Goal: Book appointment/travel/reservation

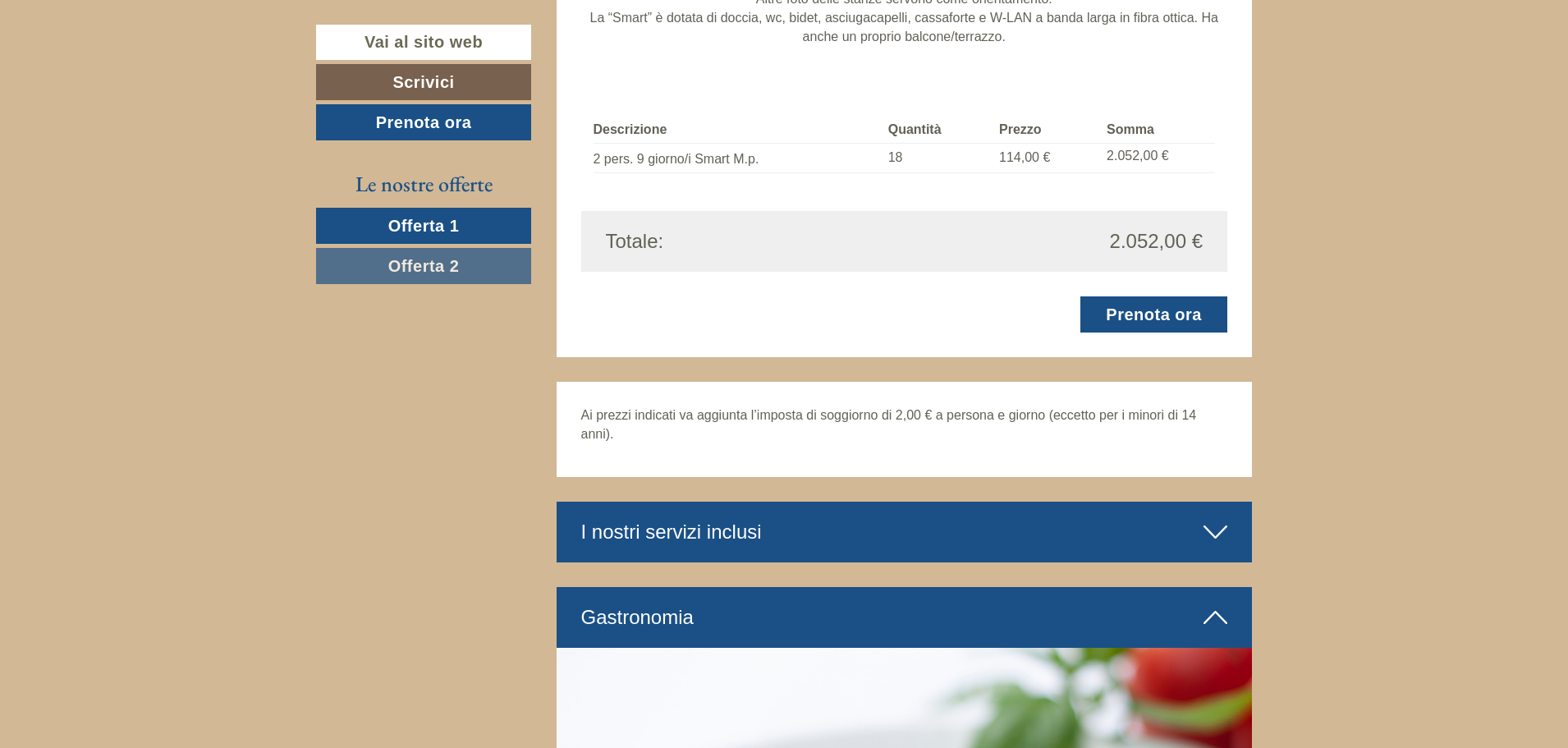
scroll to position [2875, 0]
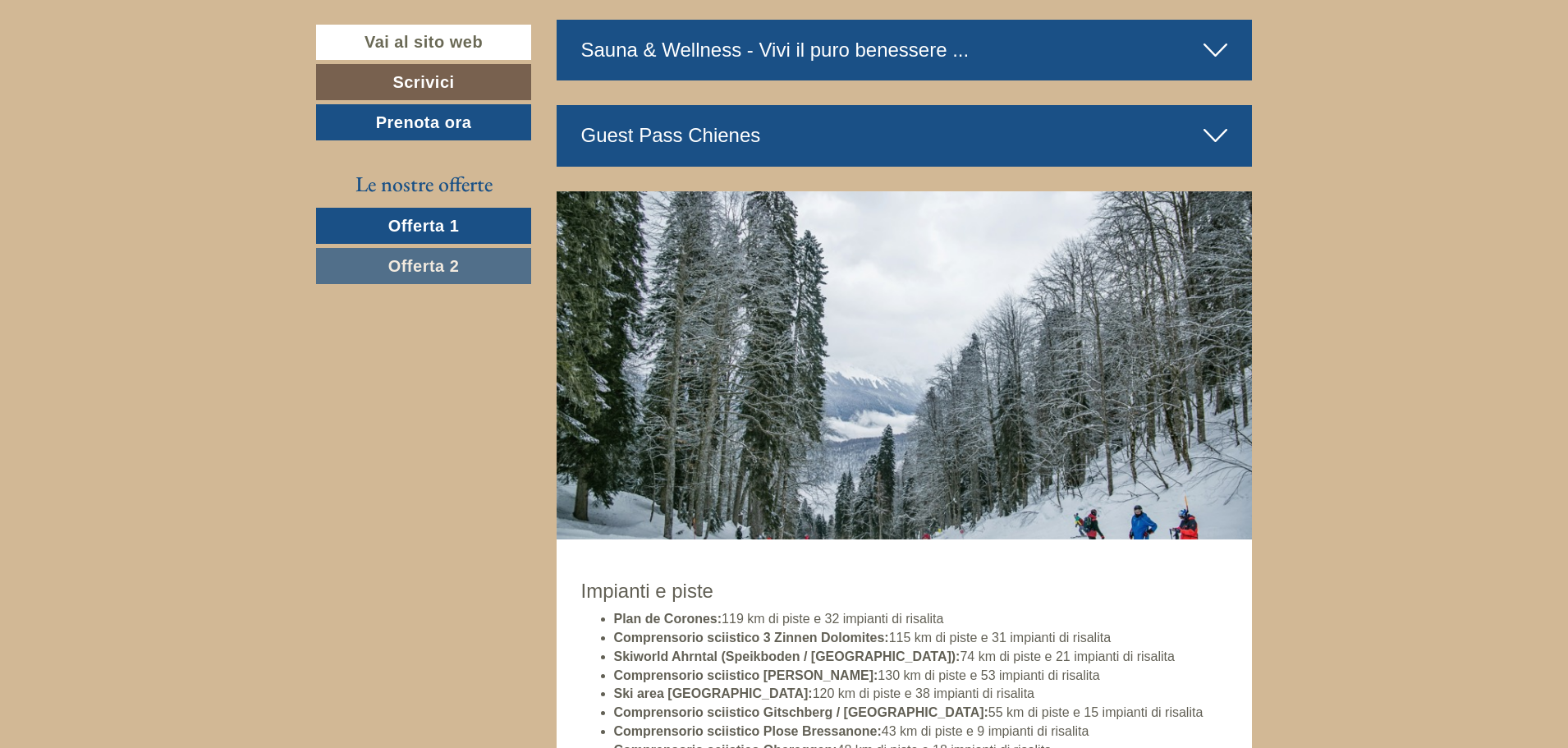
click at [393, 267] on span "Offerta 2" at bounding box center [424, 266] width 71 height 18
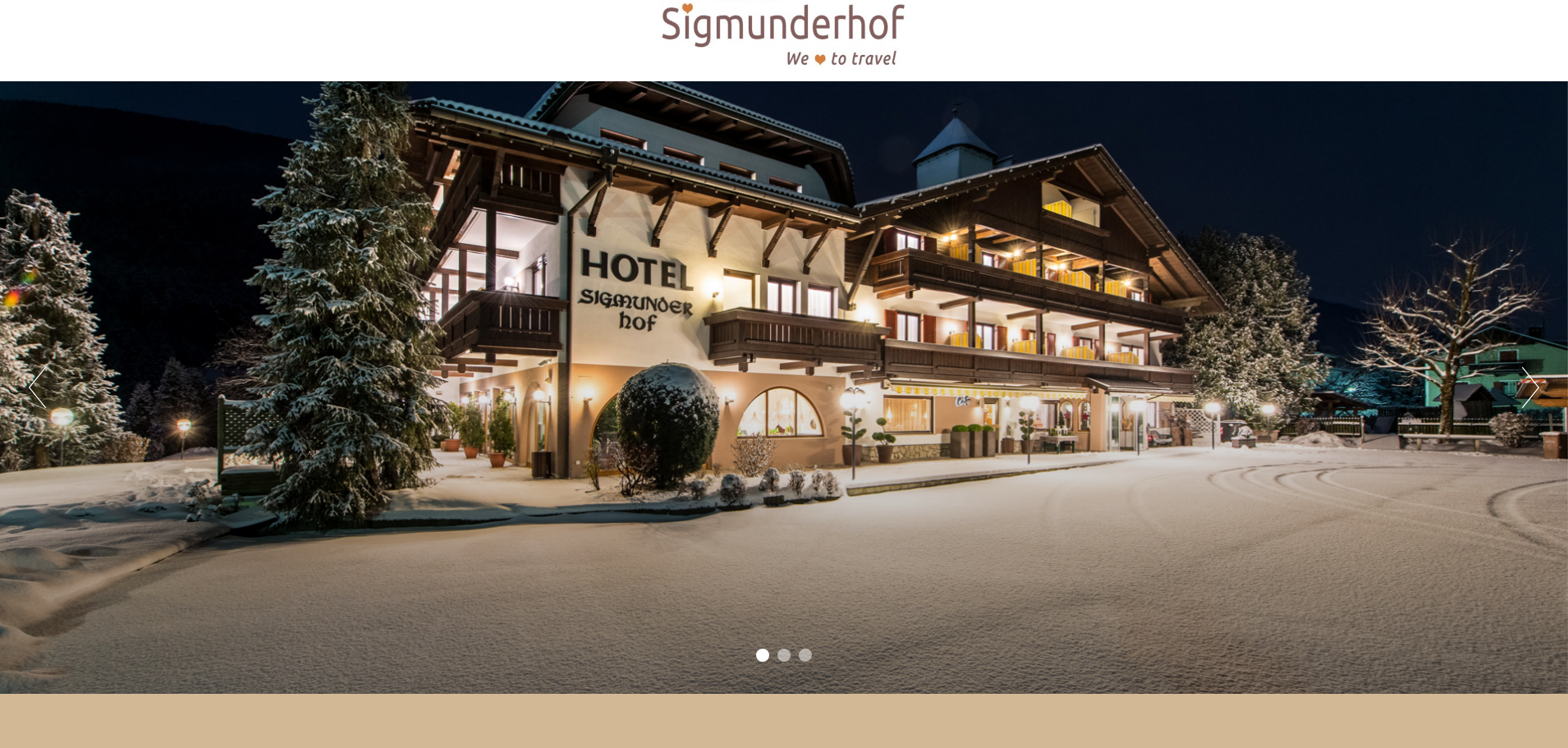
scroll to position [0, 0]
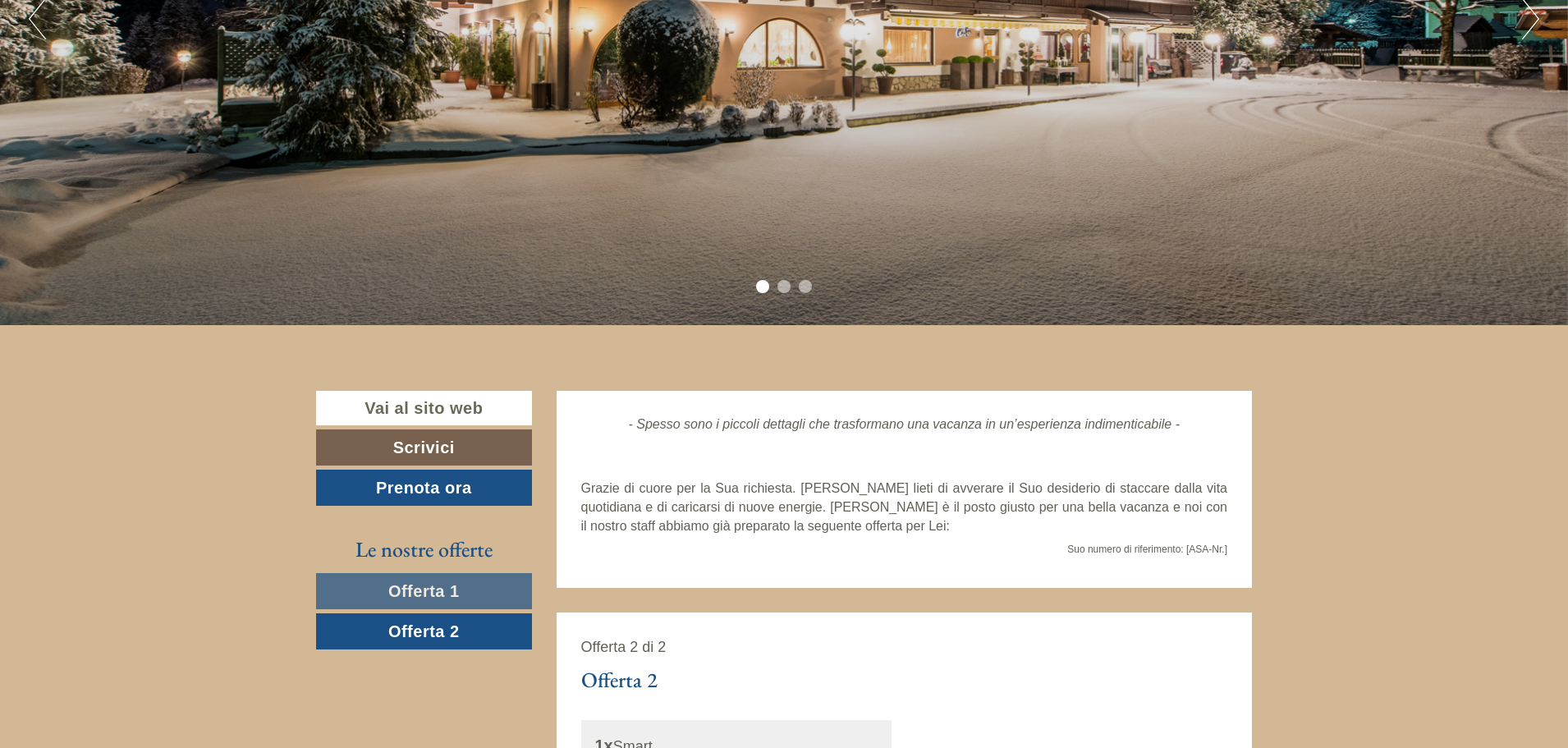
click at [397, 593] on span "Offerta 1" at bounding box center [424, 591] width 71 height 18
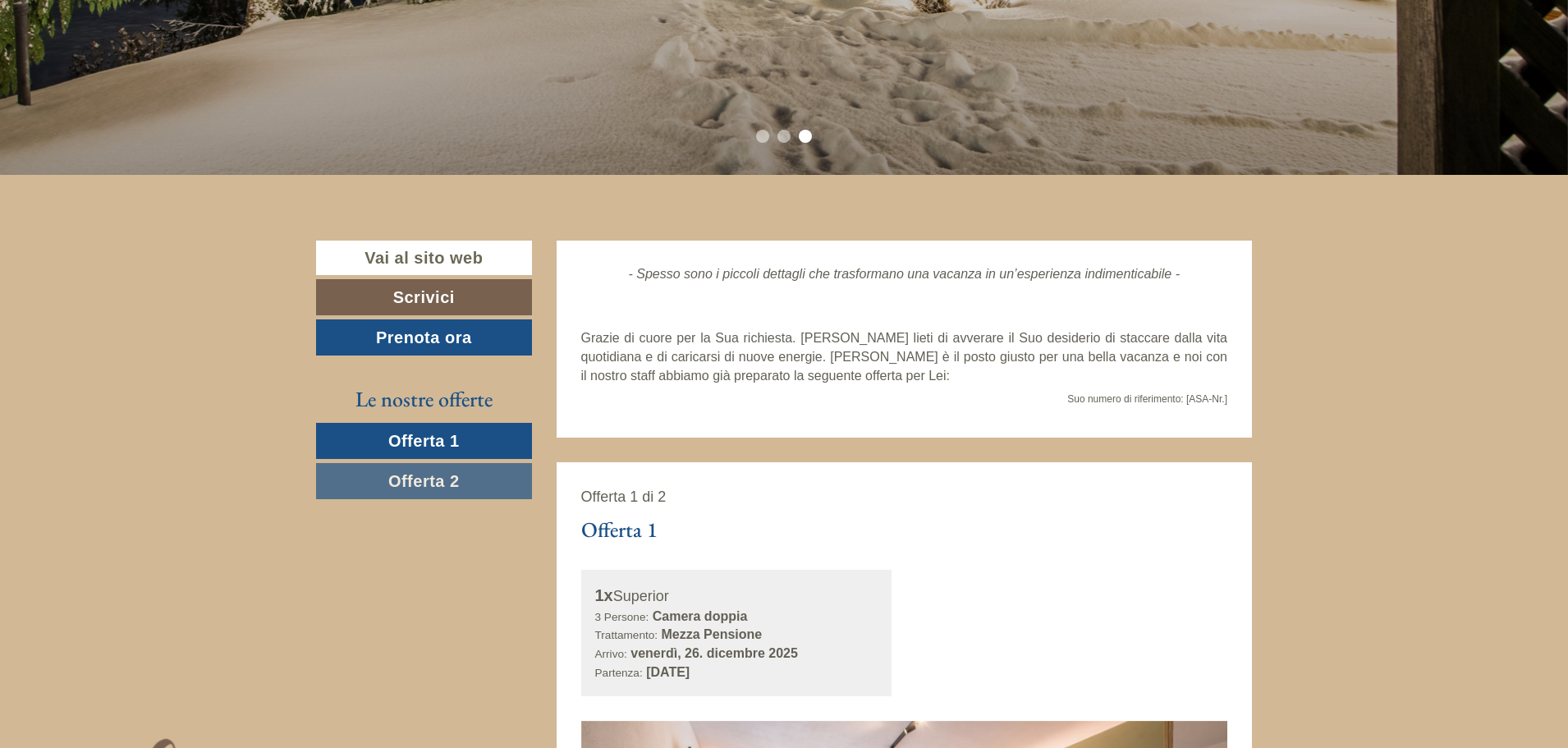
scroll to position [575, 0]
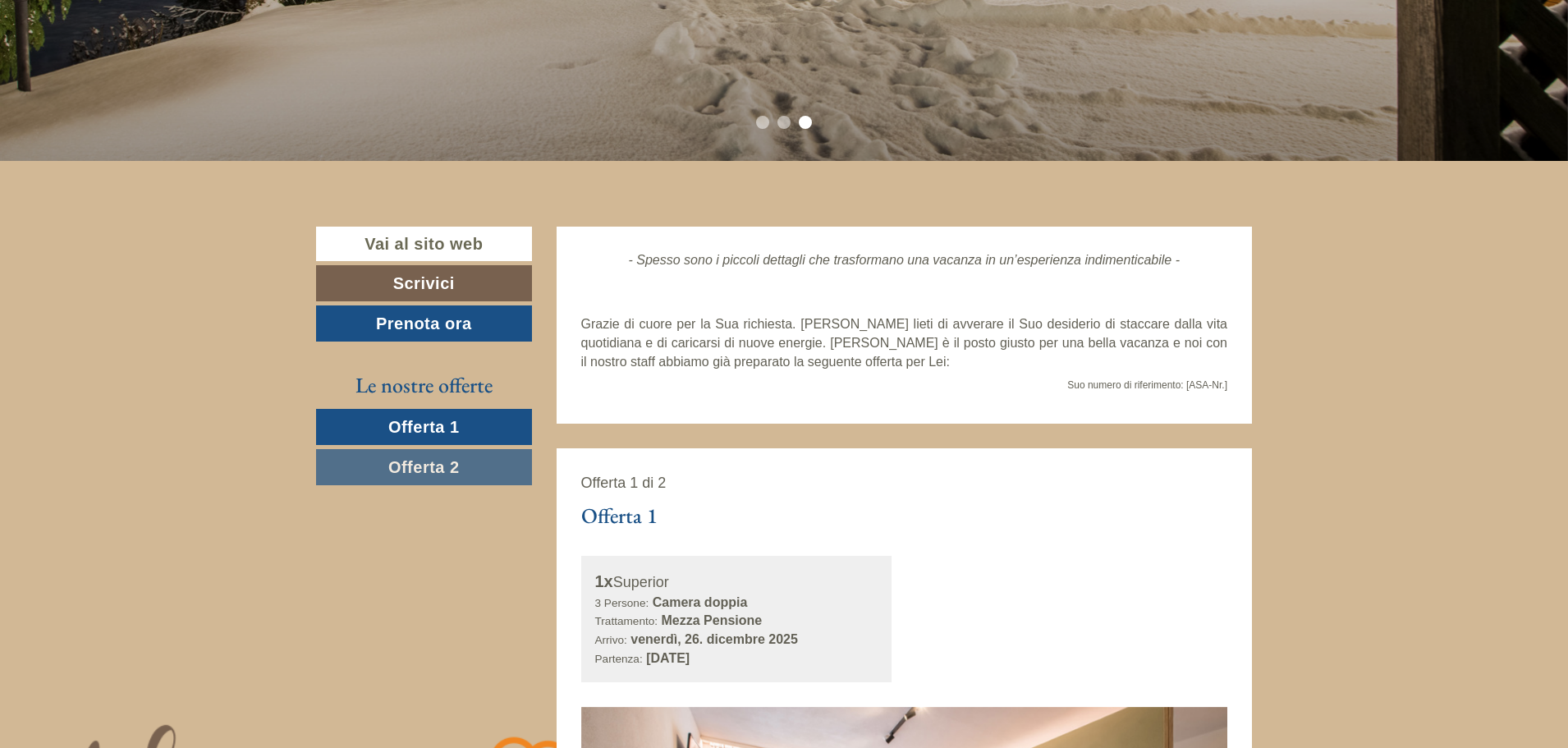
click at [453, 428] on span "Offerta 1" at bounding box center [424, 426] width 71 height 18
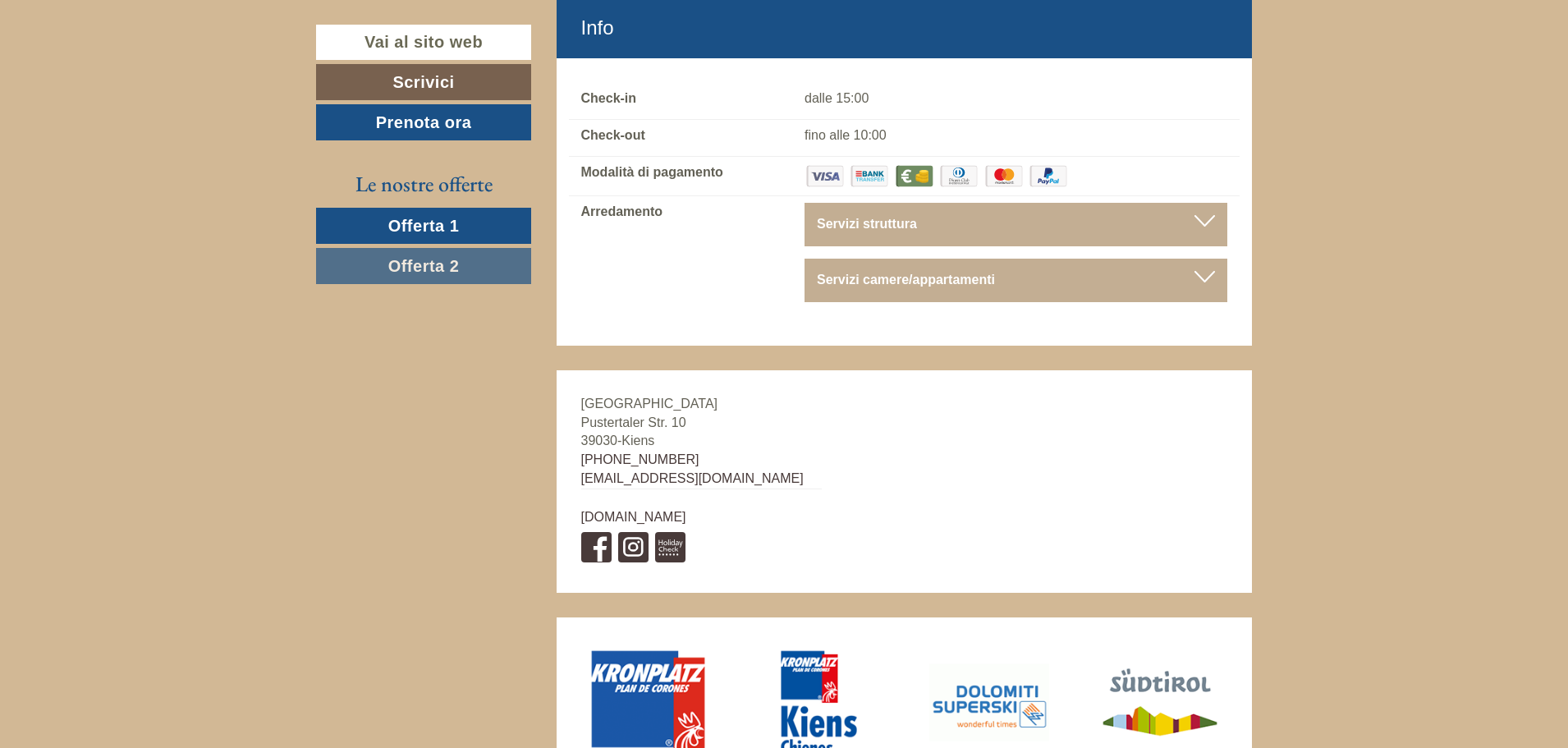
scroll to position [5730, 0]
click at [411, 255] on link "Offerta 2" at bounding box center [423, 266] width 215 height 36
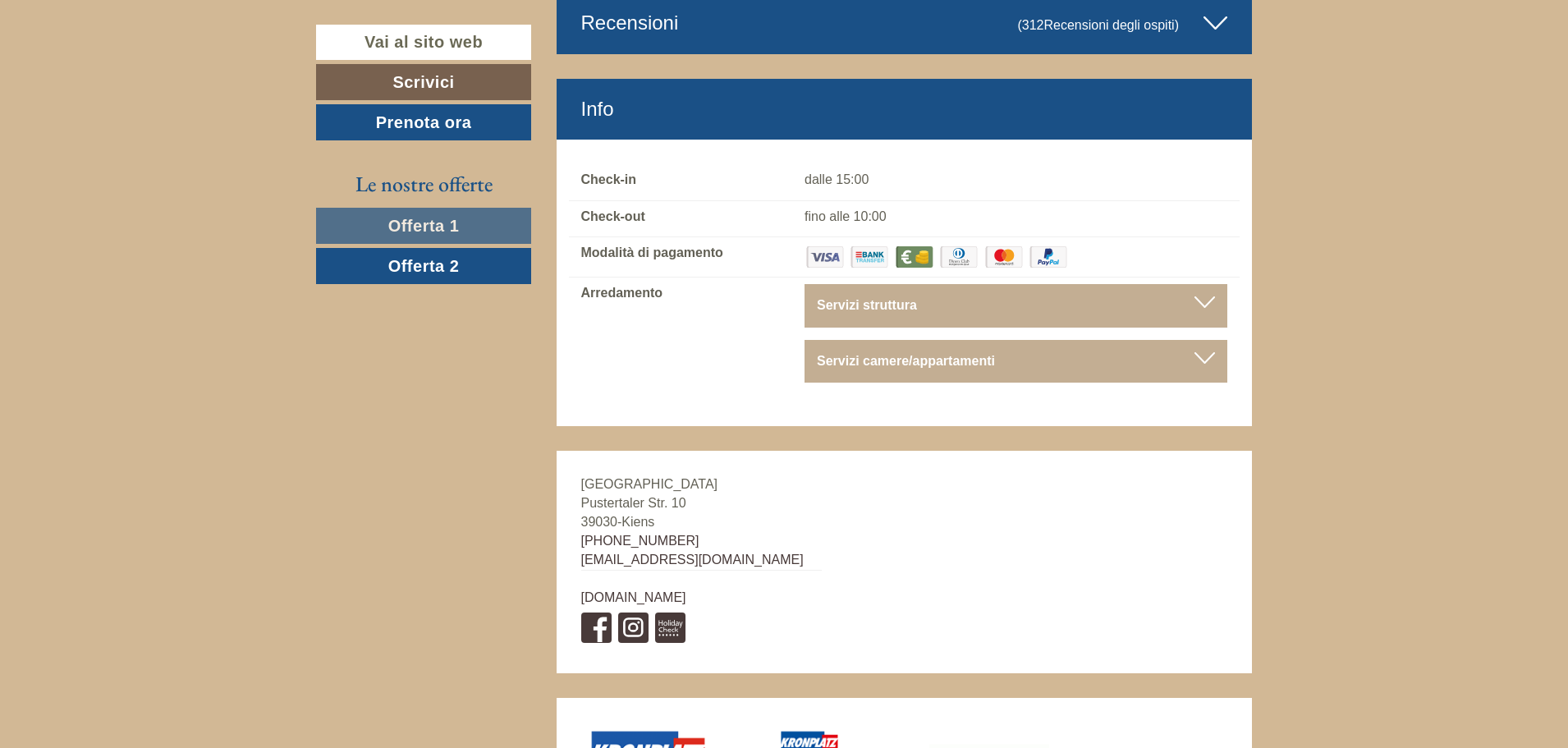
scroll to position [5645, 0]
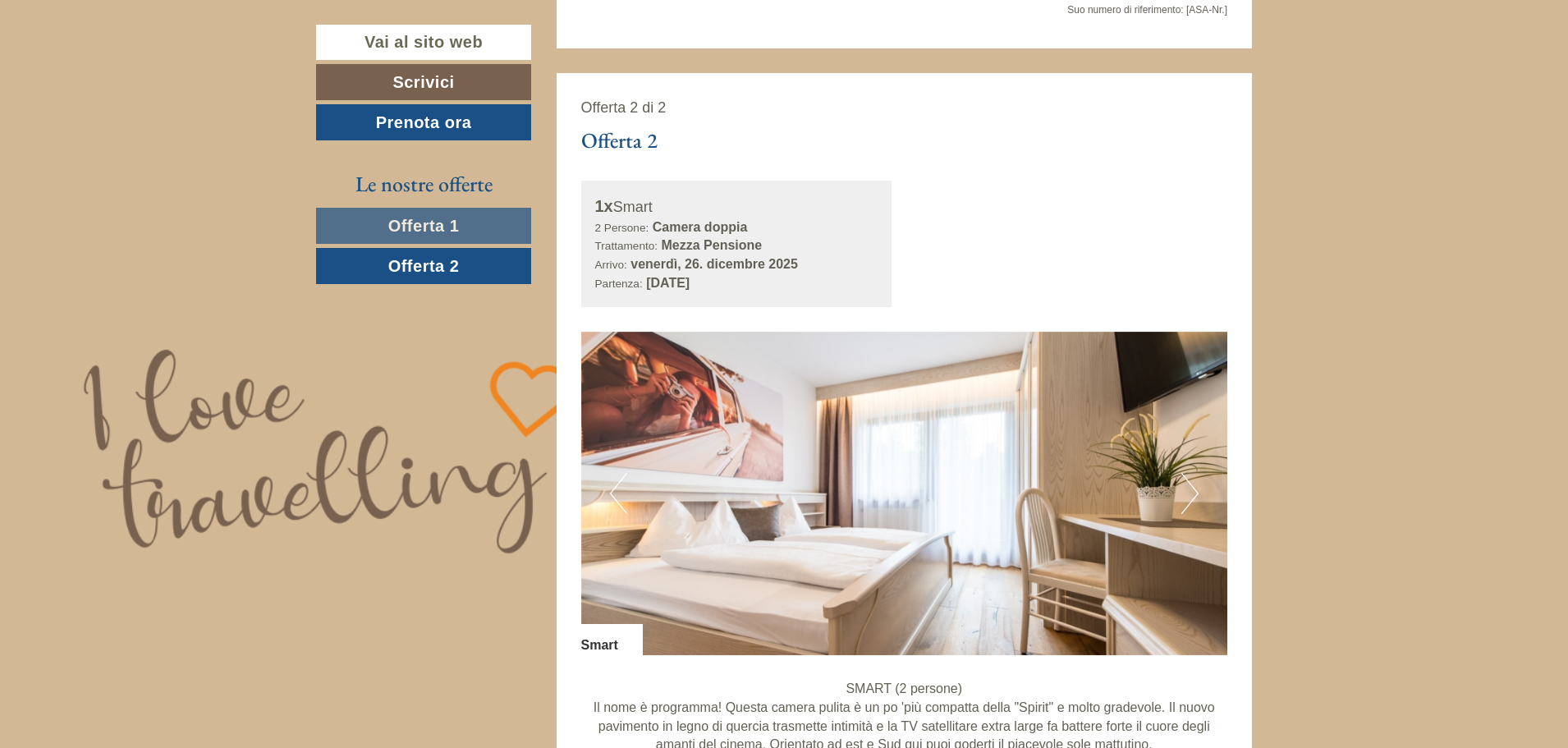
scroll to position [985, 0]
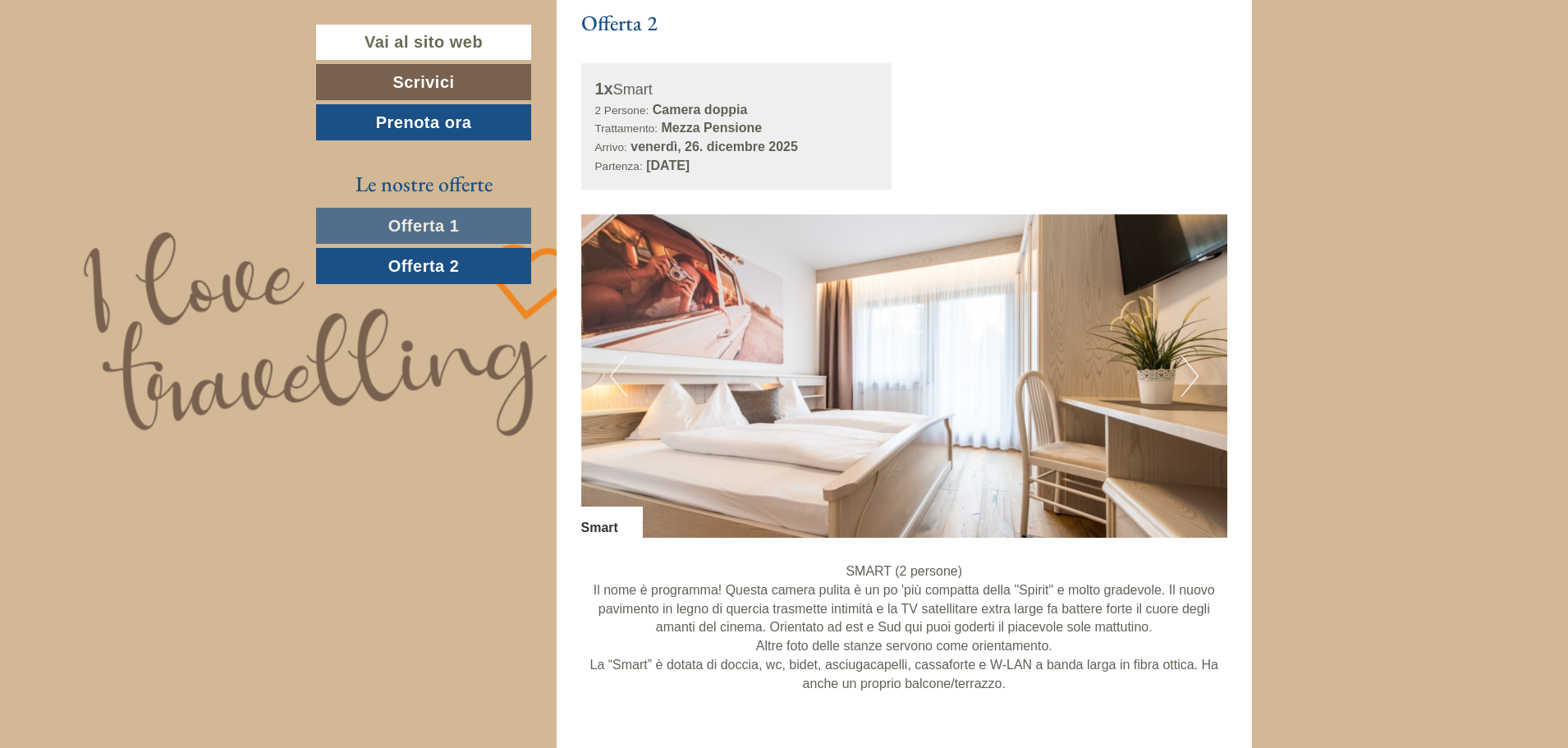
click at [424, 260] on span "Offerta 2" at bounding box center [424, 266] width 71 height 18
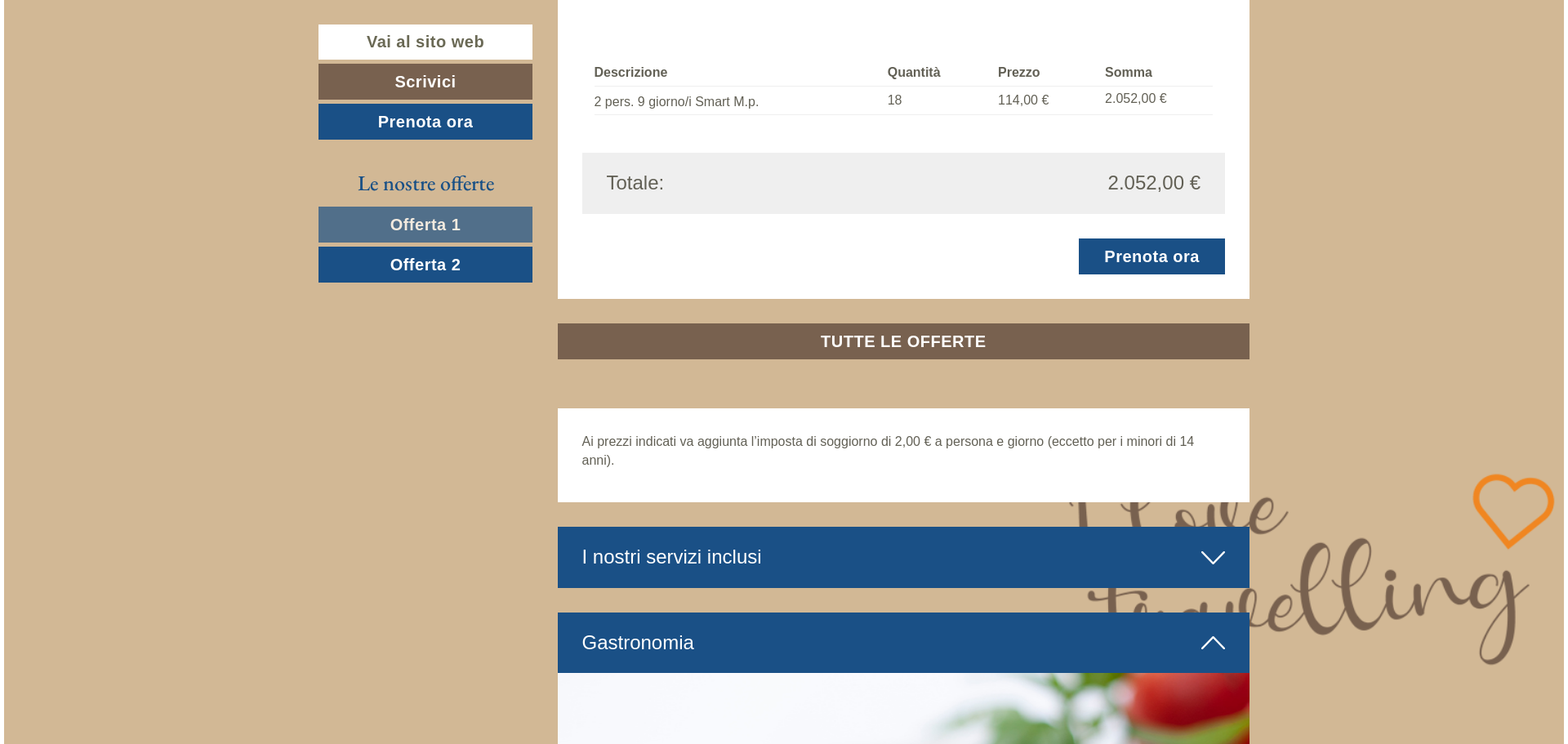
scroll to position [1798, 0]
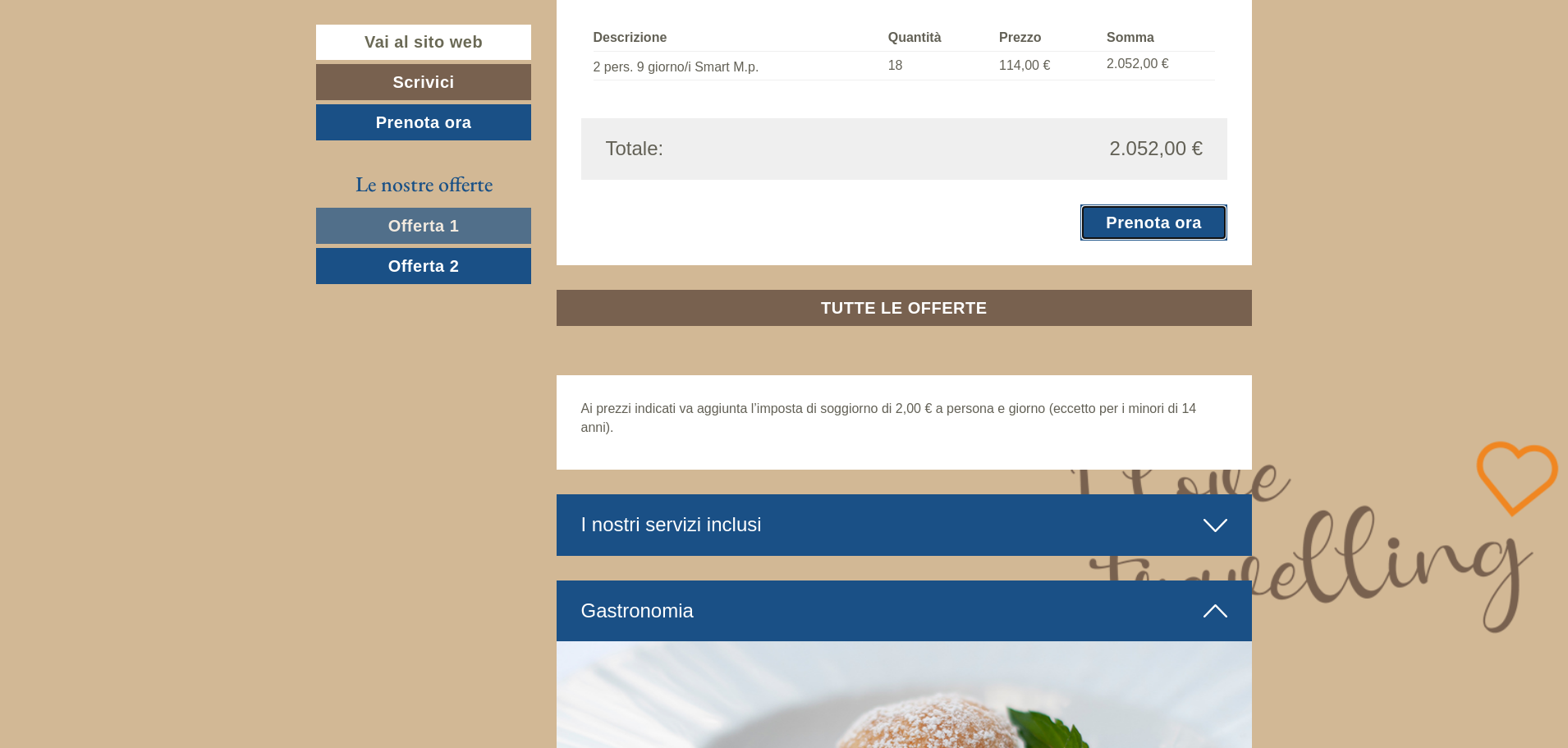
click at [1126, 223] on link "Prenota ora" at bounding box center [1153, 223] width 147 height 36
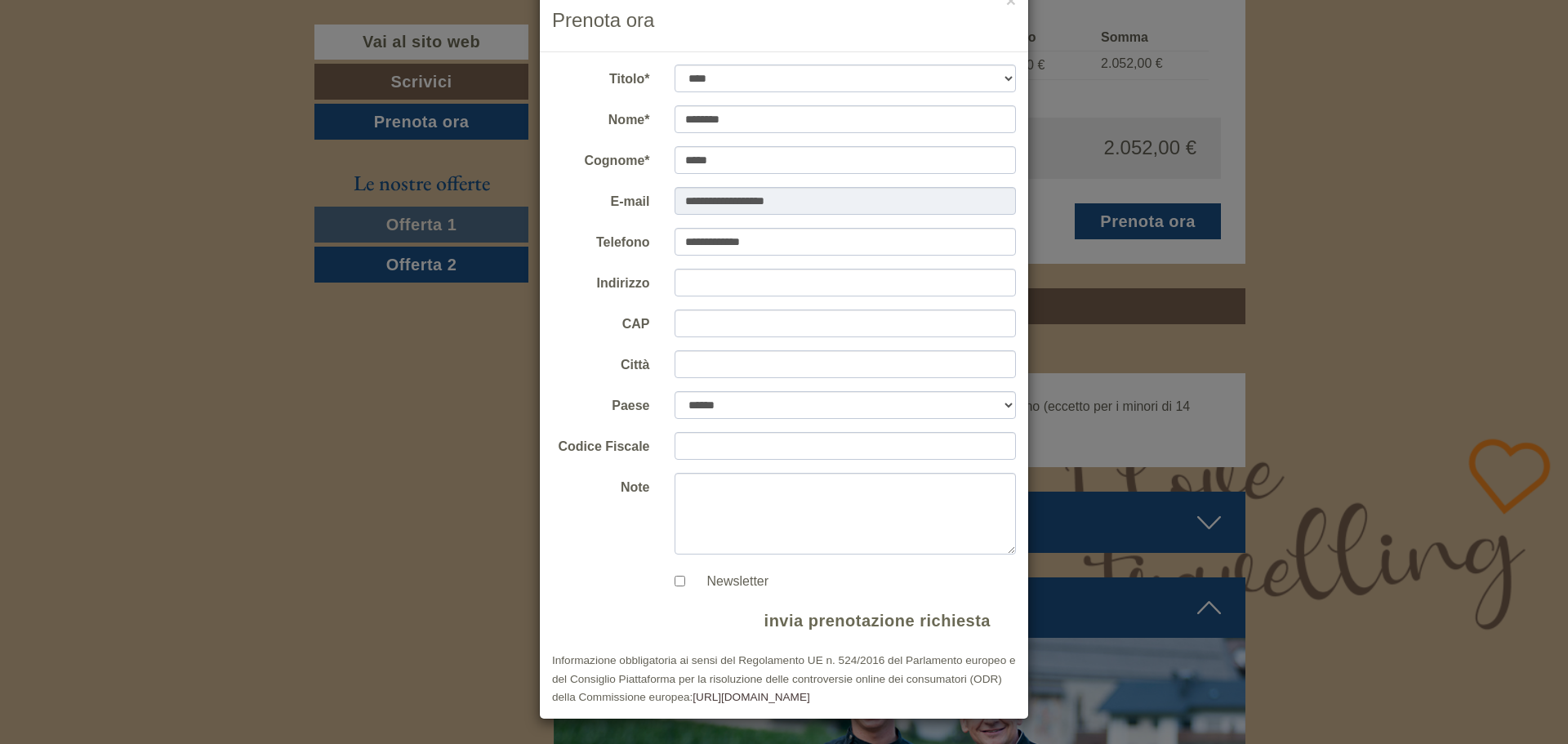
scroll to position [0, 0]
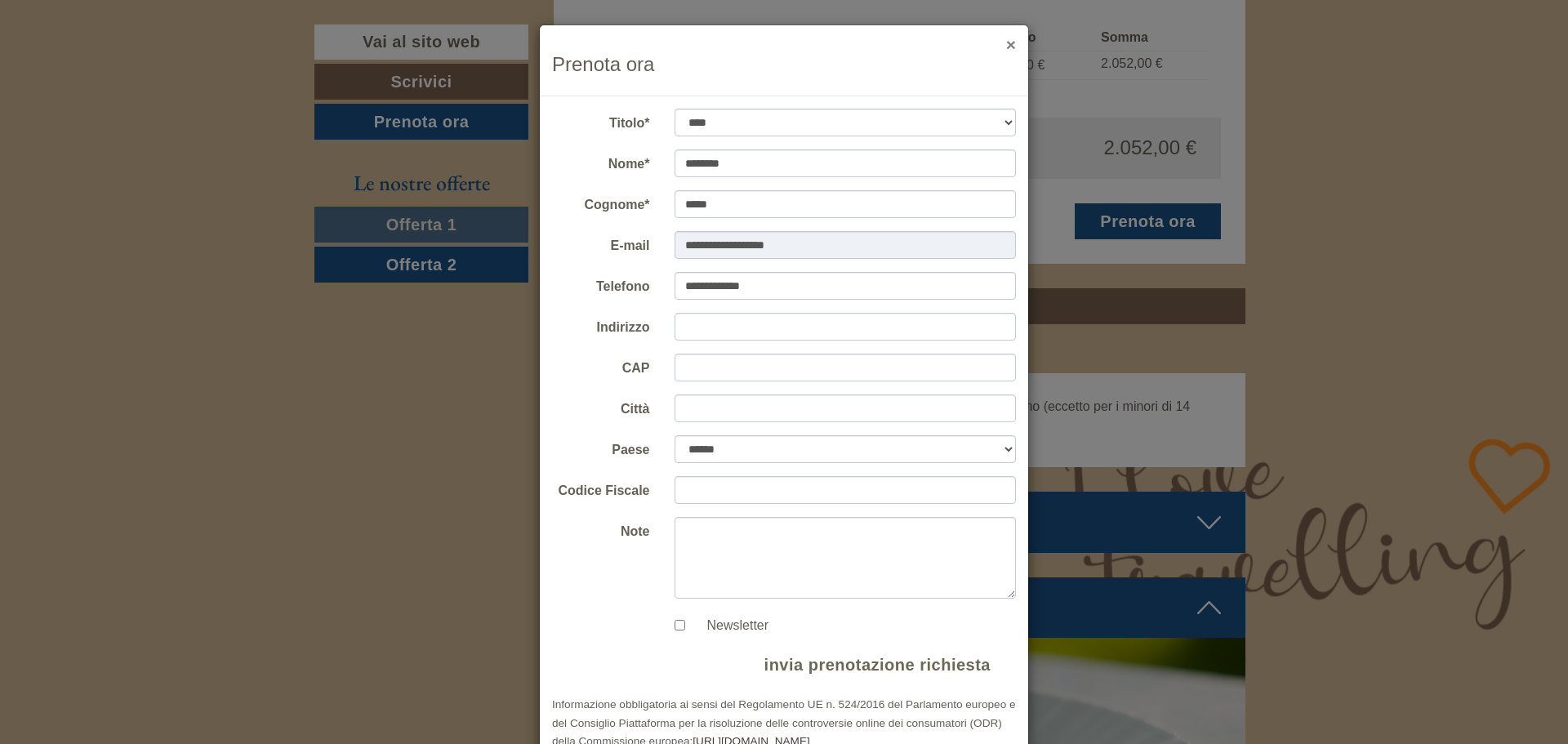
click at [1009, 43] on button "×" at bounding box center [1011, 45] width 10 height 17
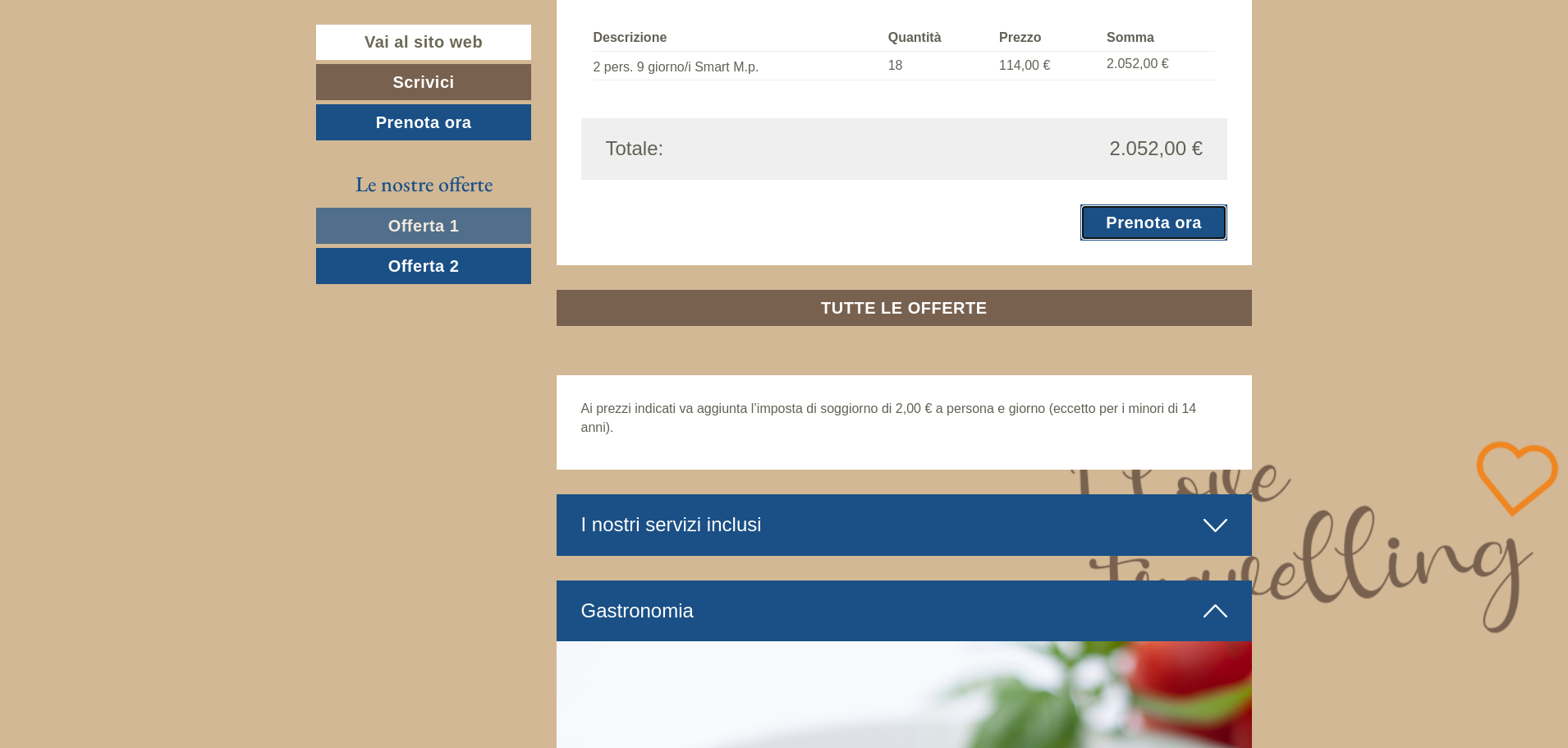
click at [1108, 211] on link "Prenota ora" at bounding box center [1153, 223] width 147 height 36
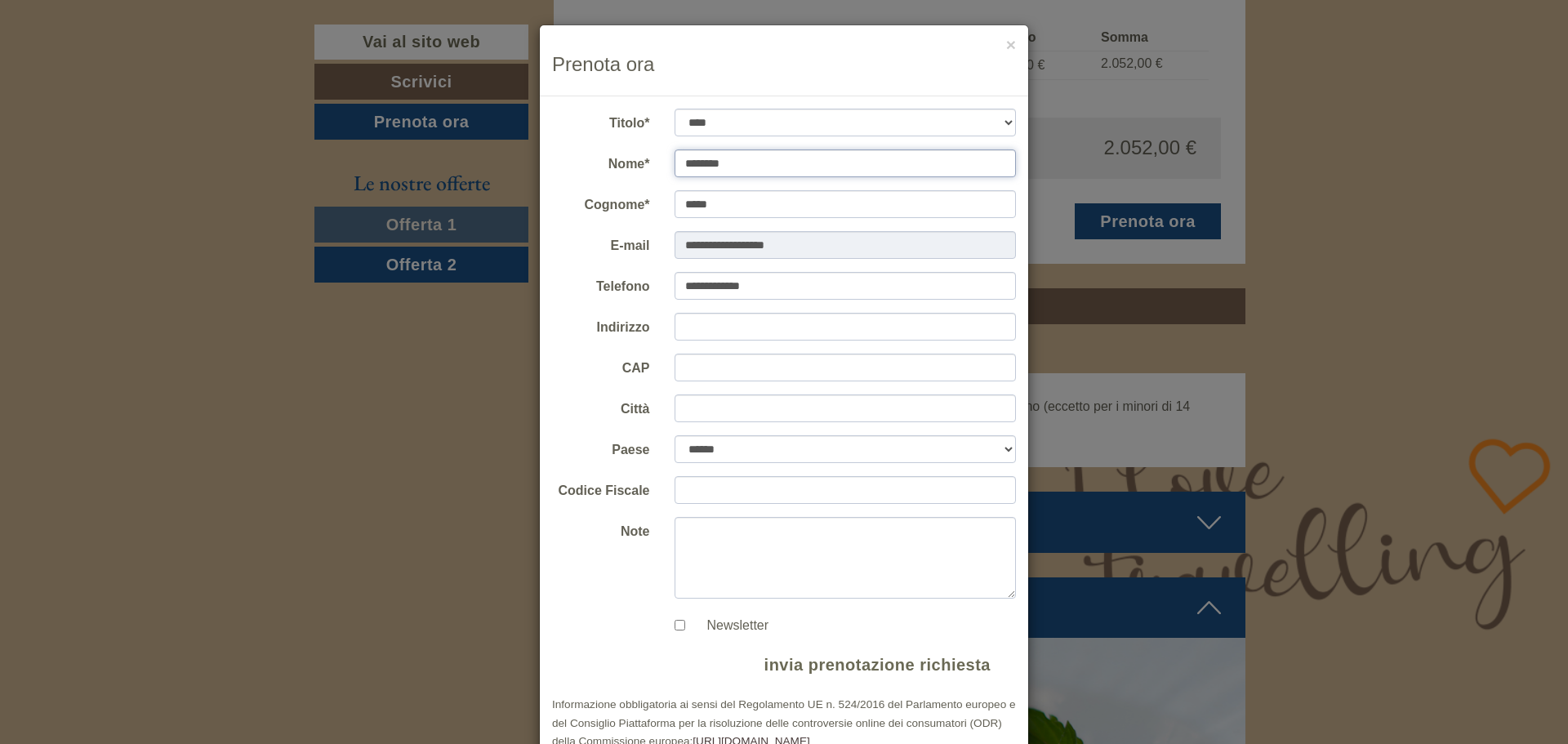
click at [783, 172] on input "********" at bounding box center [846, 164] width 342 height 28
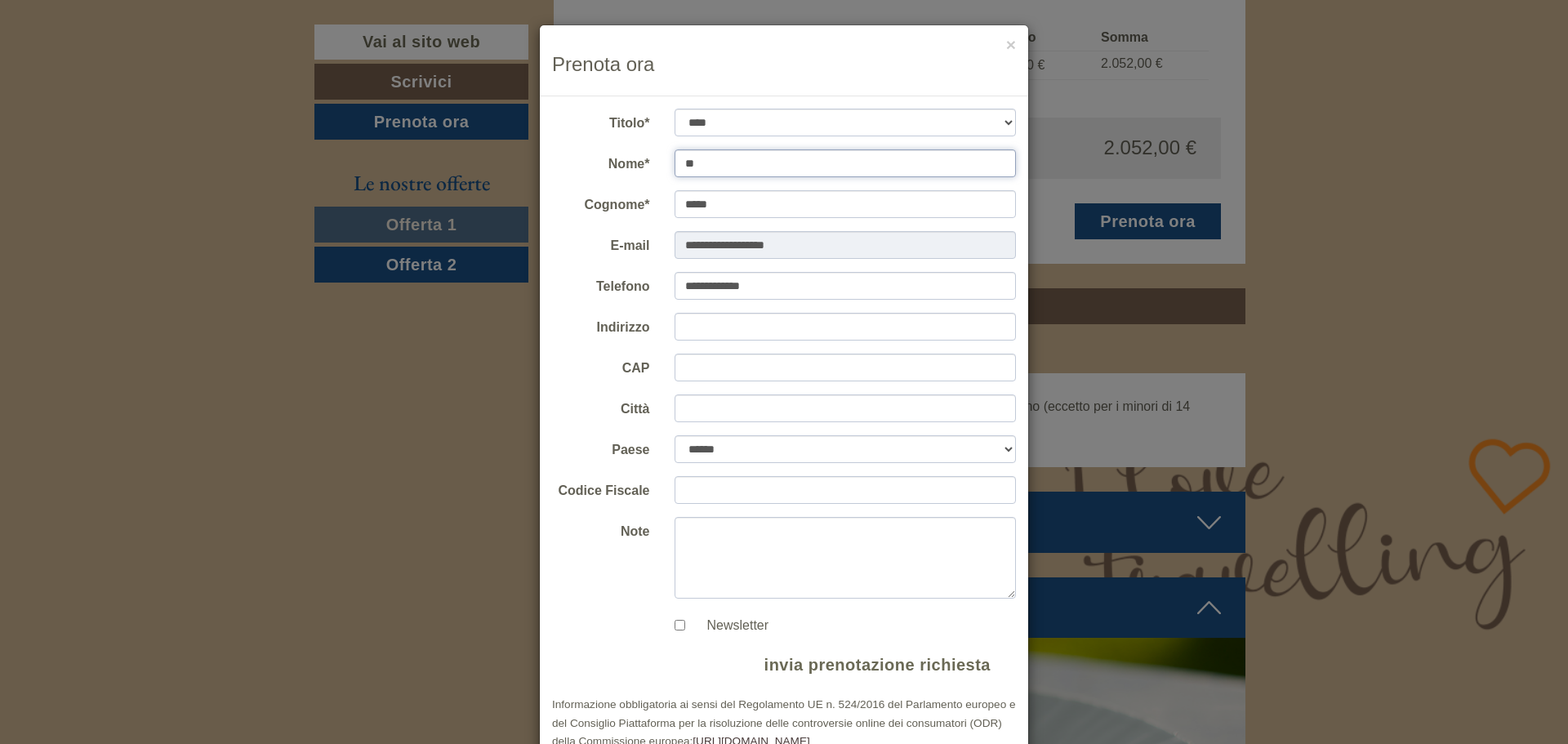
type input "*"
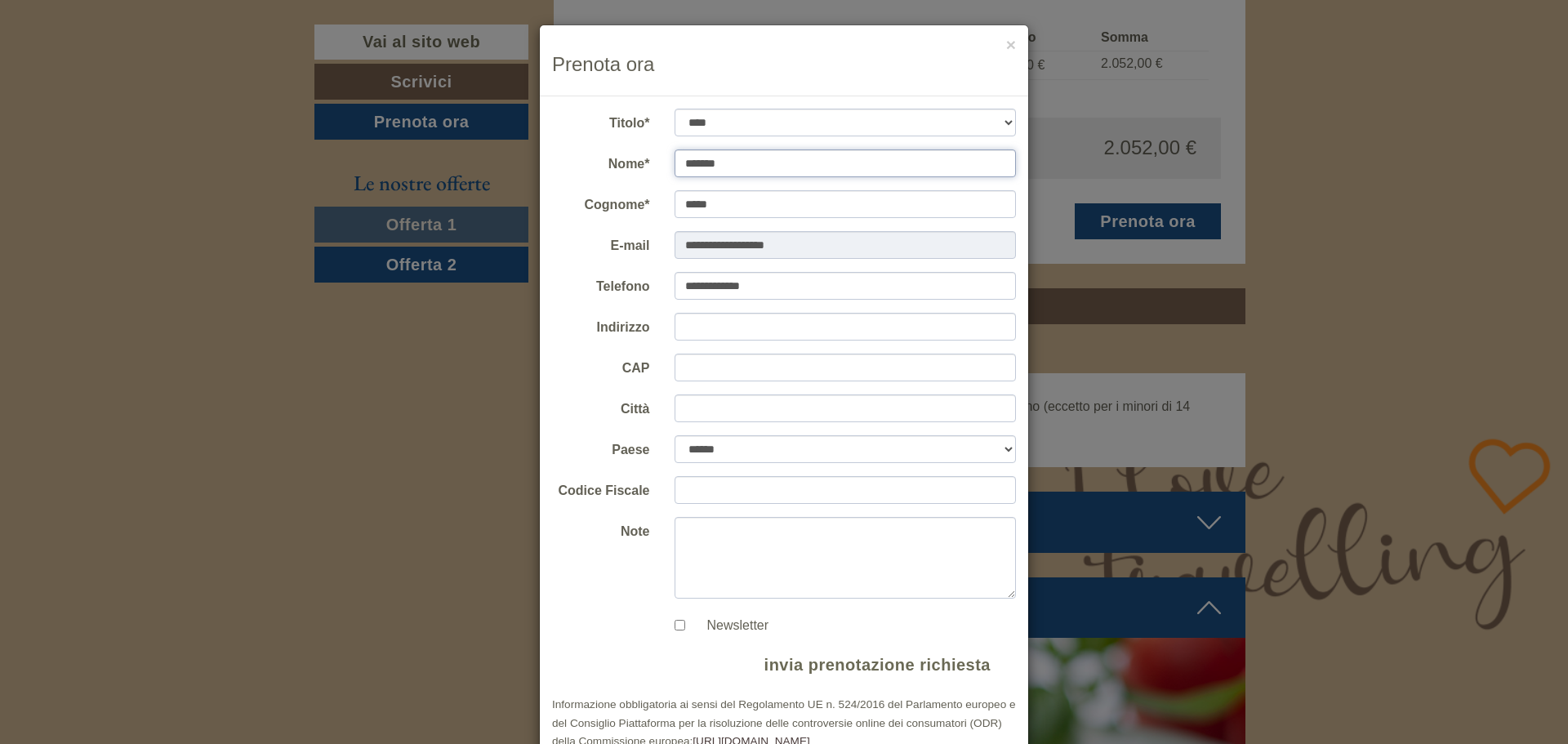
type input "********"
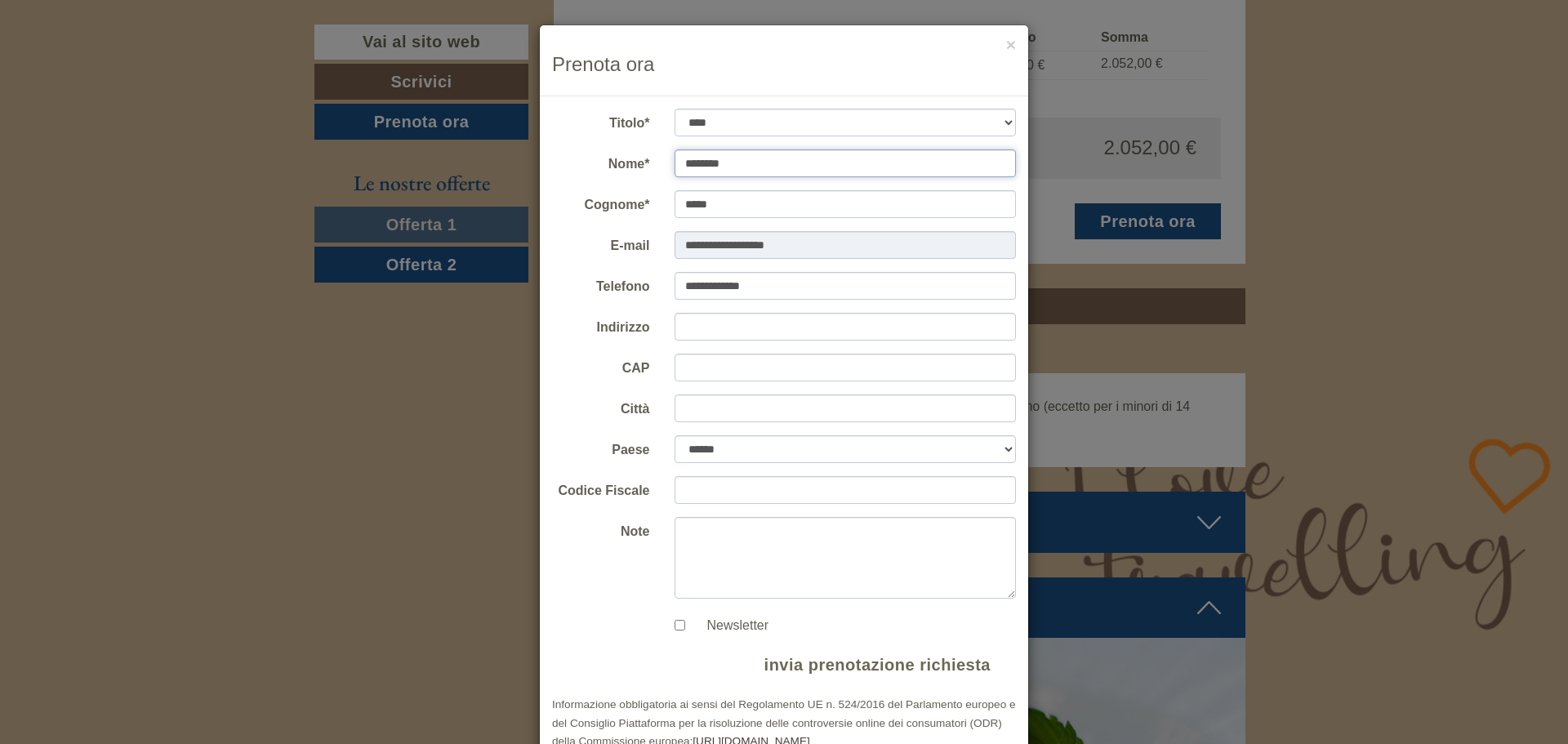
scroll to position [44, 0]
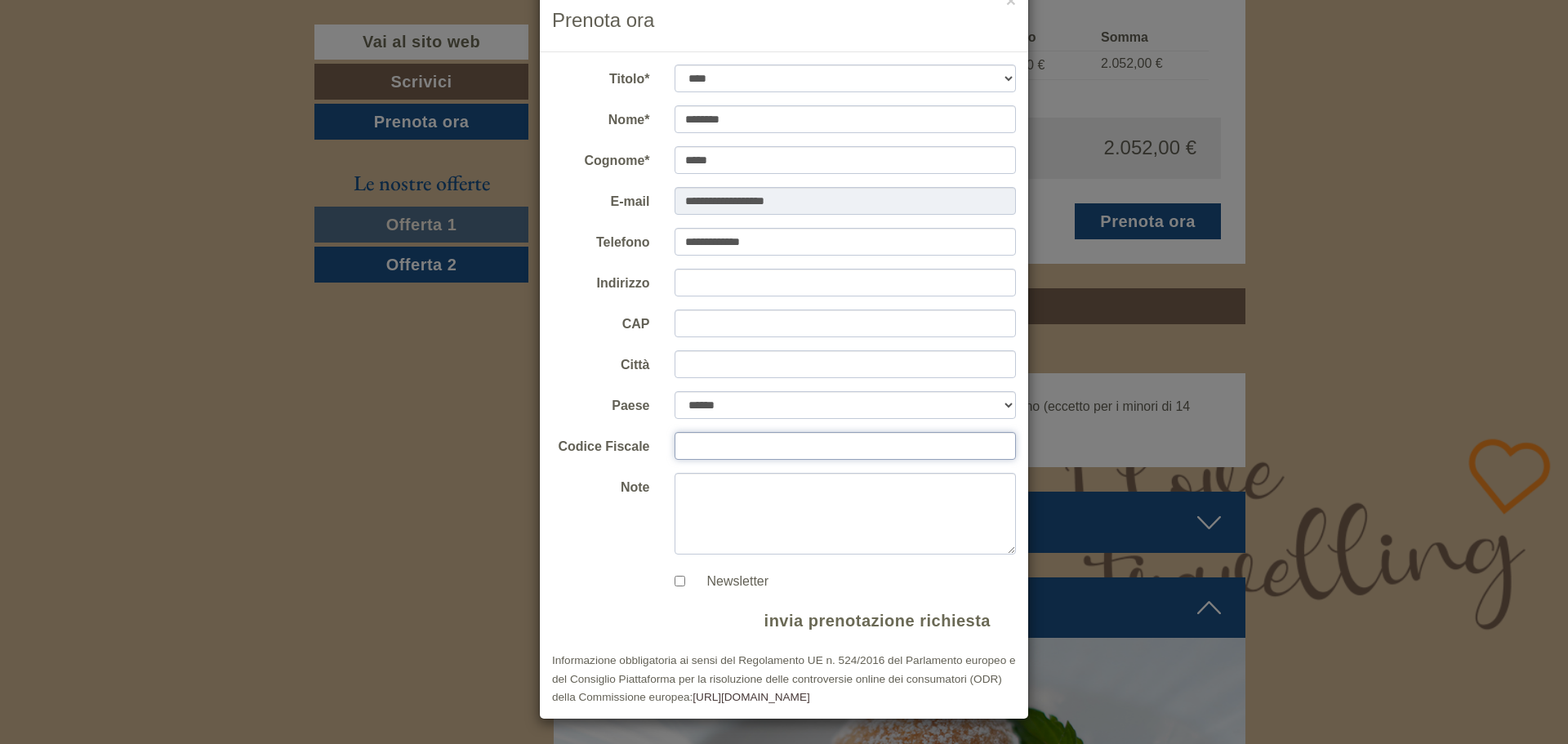
click at [716, 450] on input "Codice Fiscale" at bounding box center [846, 446] width 342 height 28
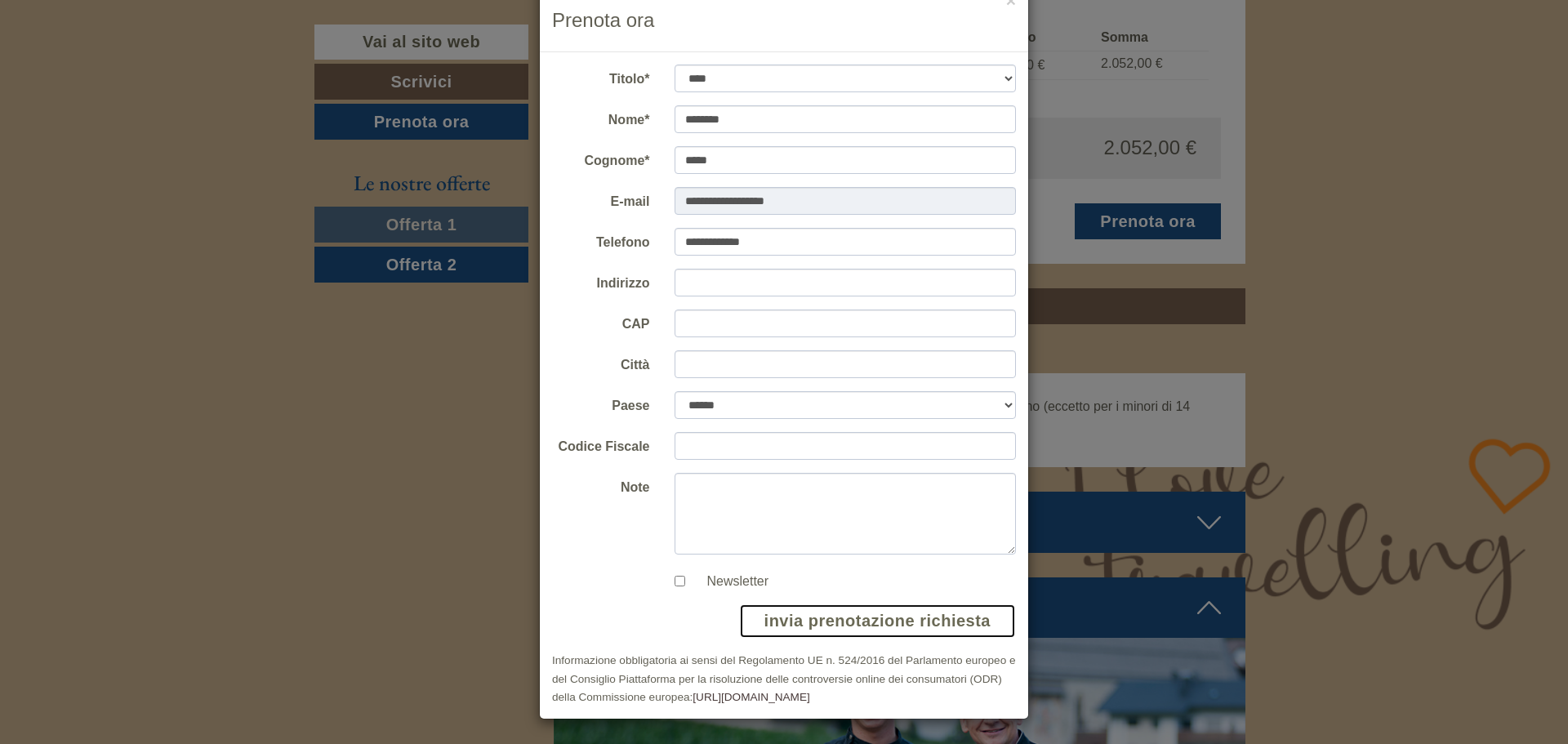
click at [856, 617] on button "invia prenotazione richiesta" at bounding box center [877, 621] width 277 height 35
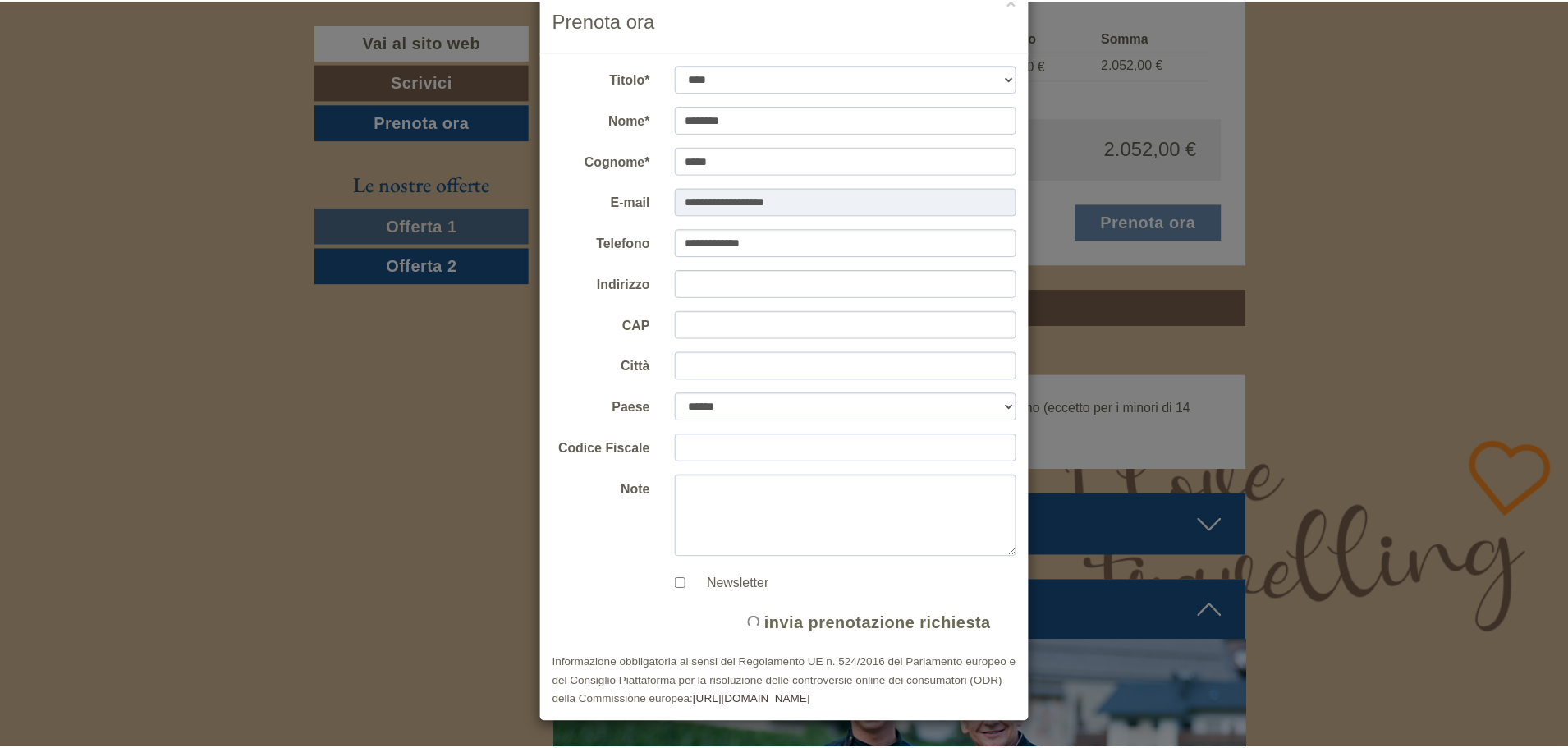
scroll to position [0, 0]
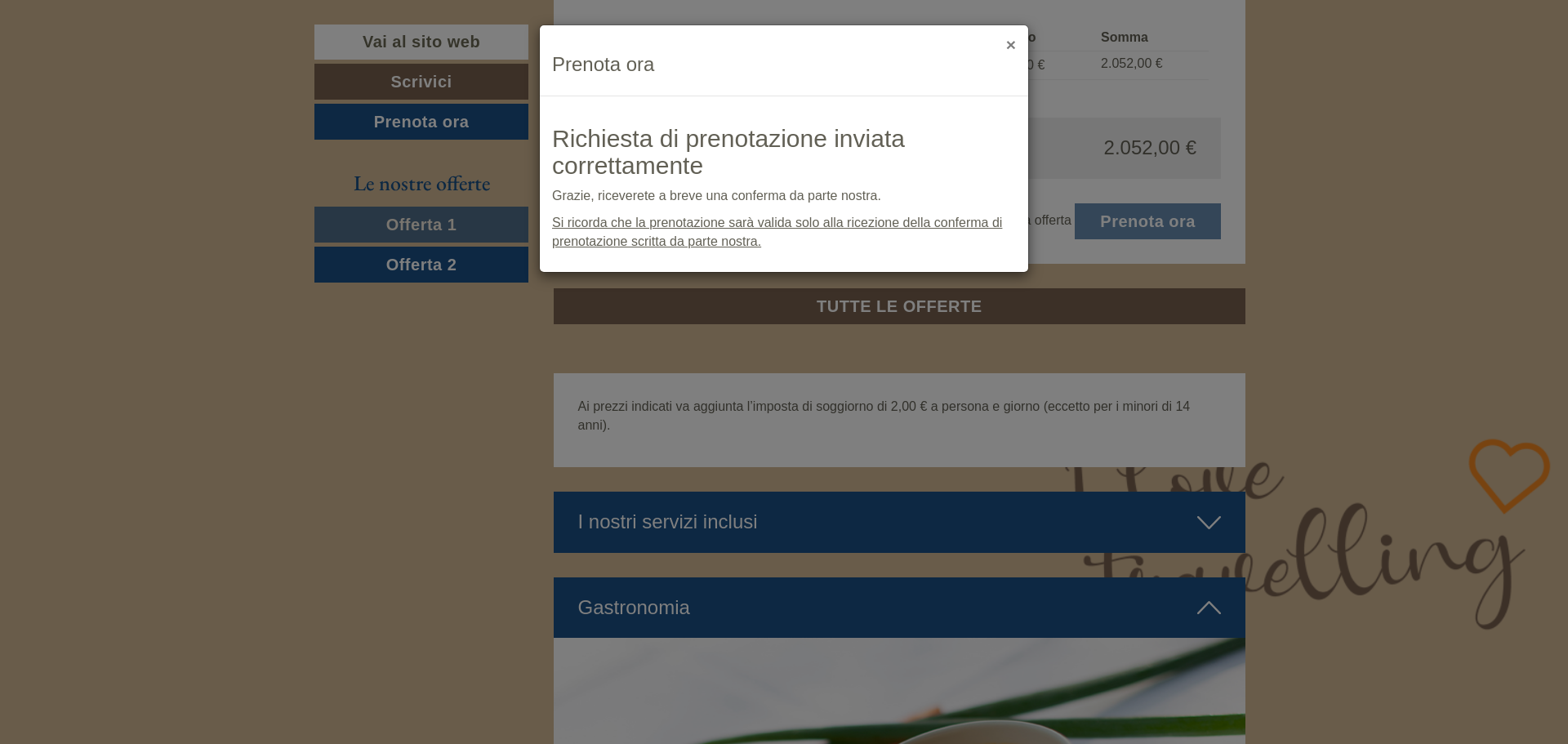
click at [1013, 44] on button "×" at bounding box center [1011, 45] width 10 height 17
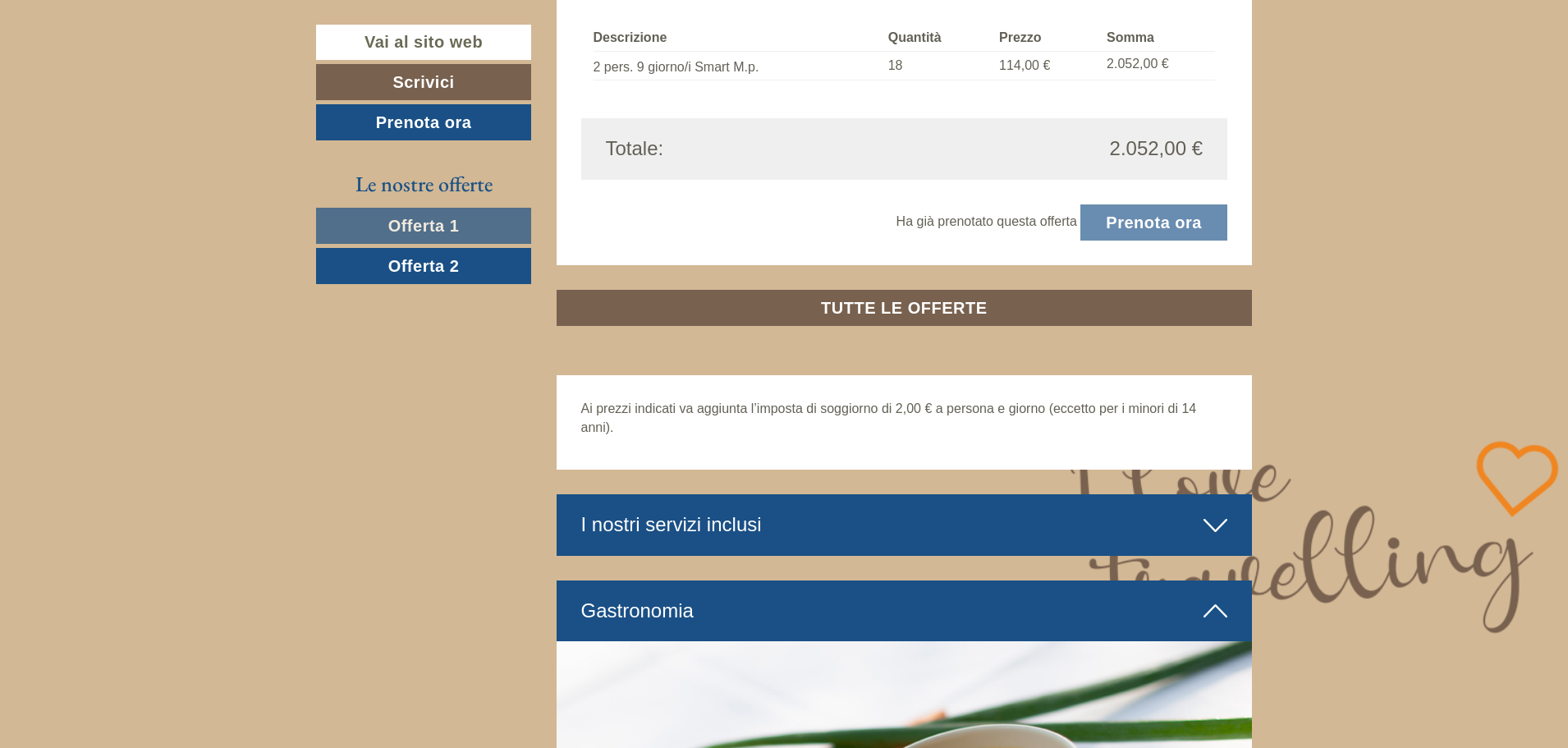
click at [436, 262] on span "Offerta 2" at bounding box center [424, 266] width 71 height 18
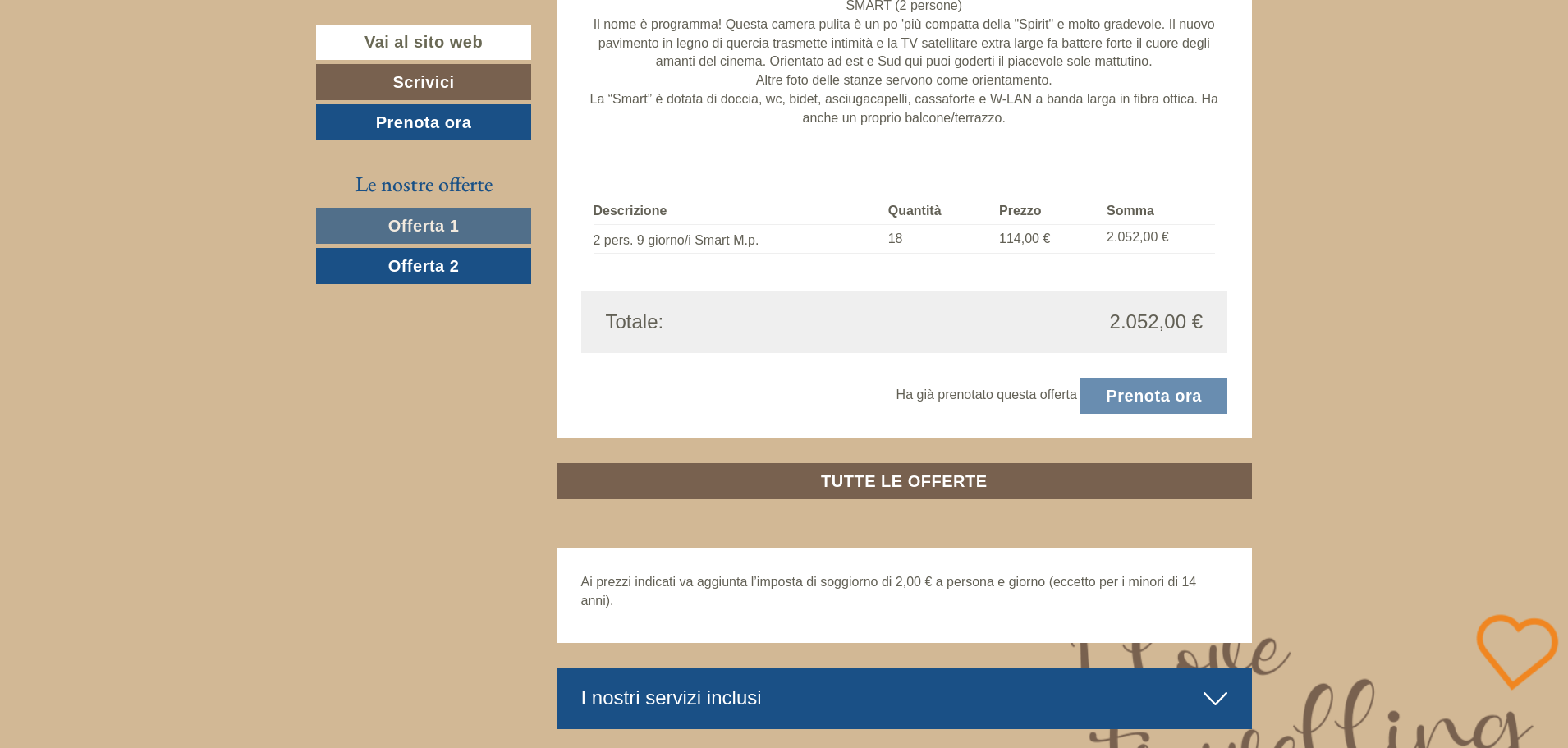
scroll to position [1599, 0]
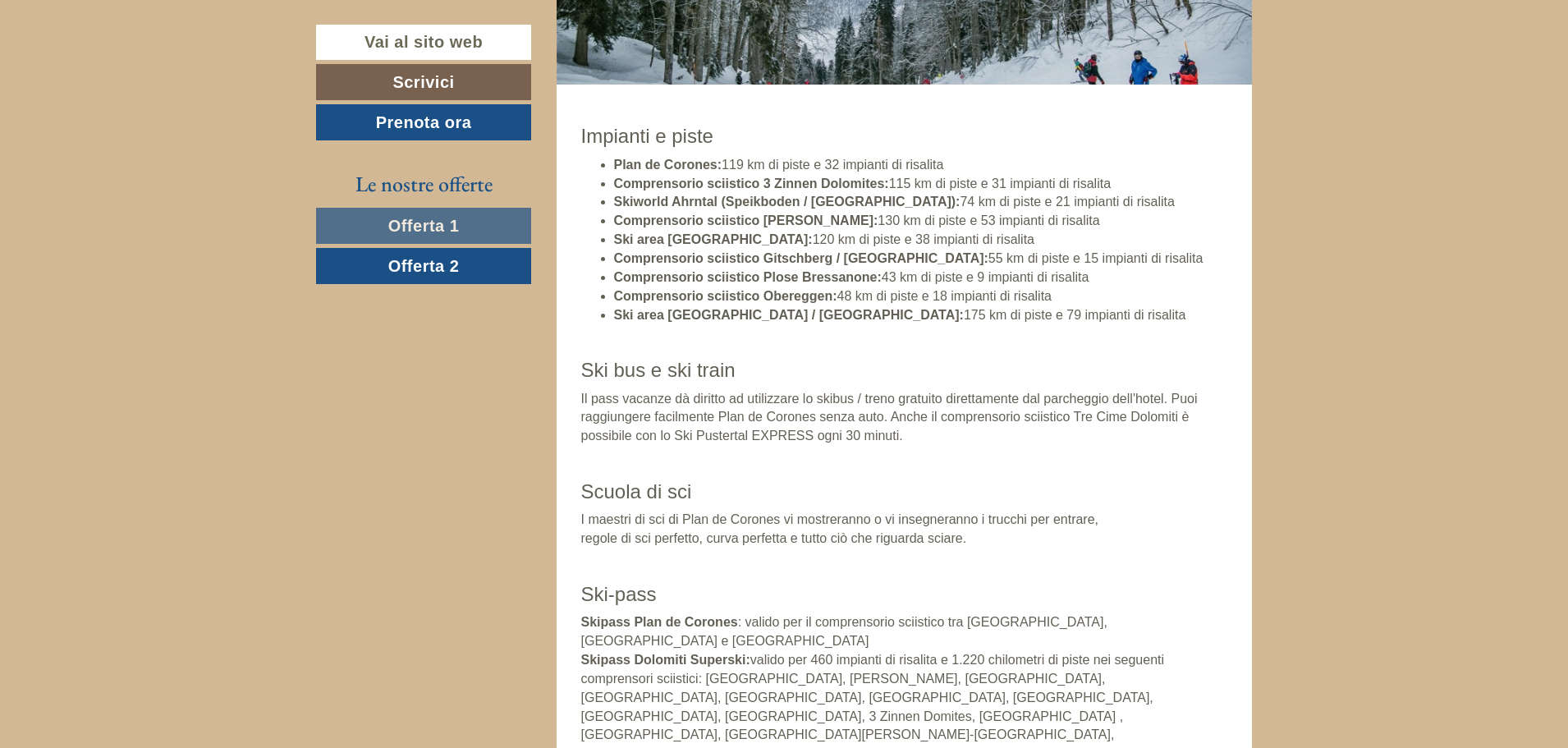
click at [408, 272] on span "Offerta 2" at bounding box center [424, 266] width 71 height 18
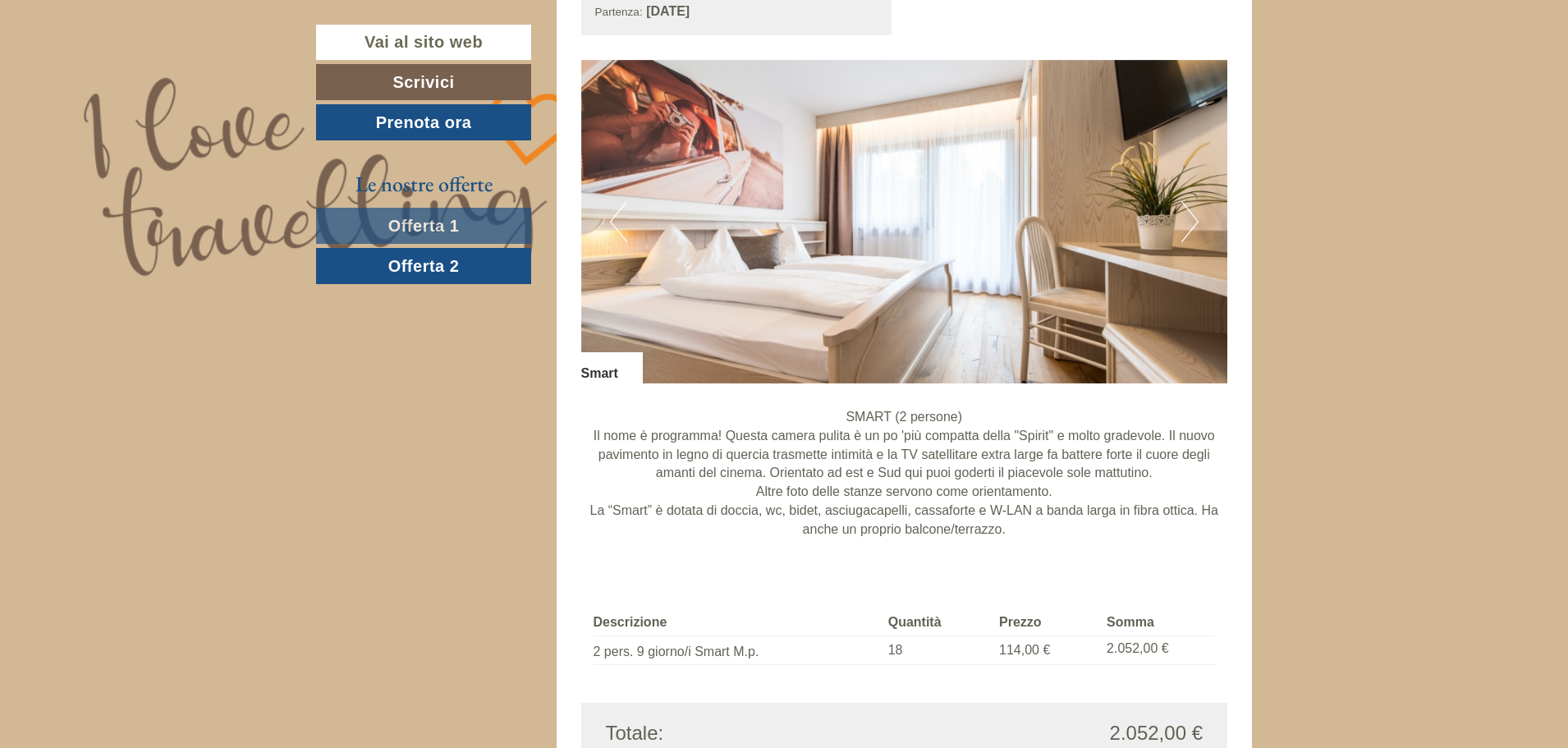
scroll to position [1270, 0]
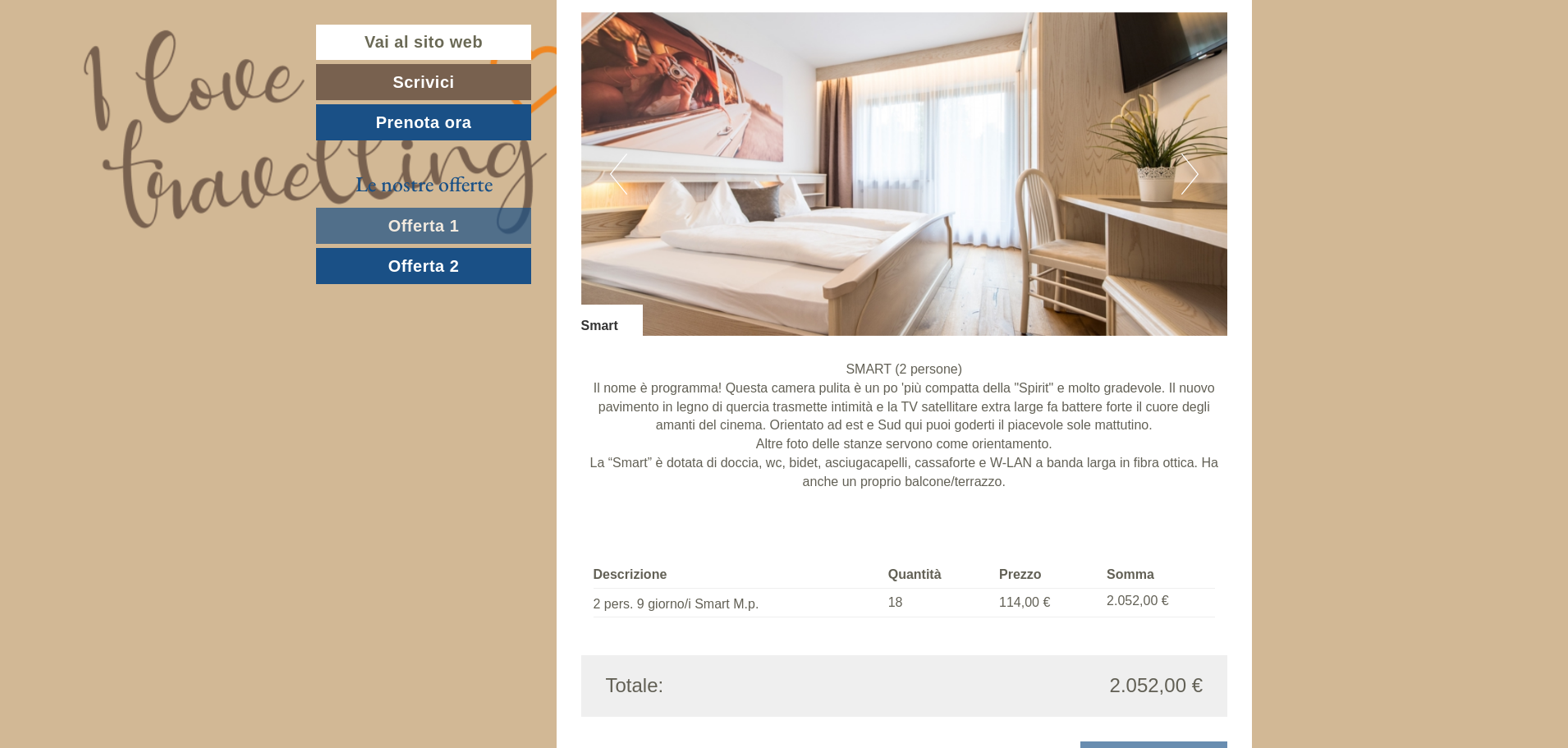
click at [402, 214] on link "Offerta 1" at bounding box center [423, 225] width 215 height 36
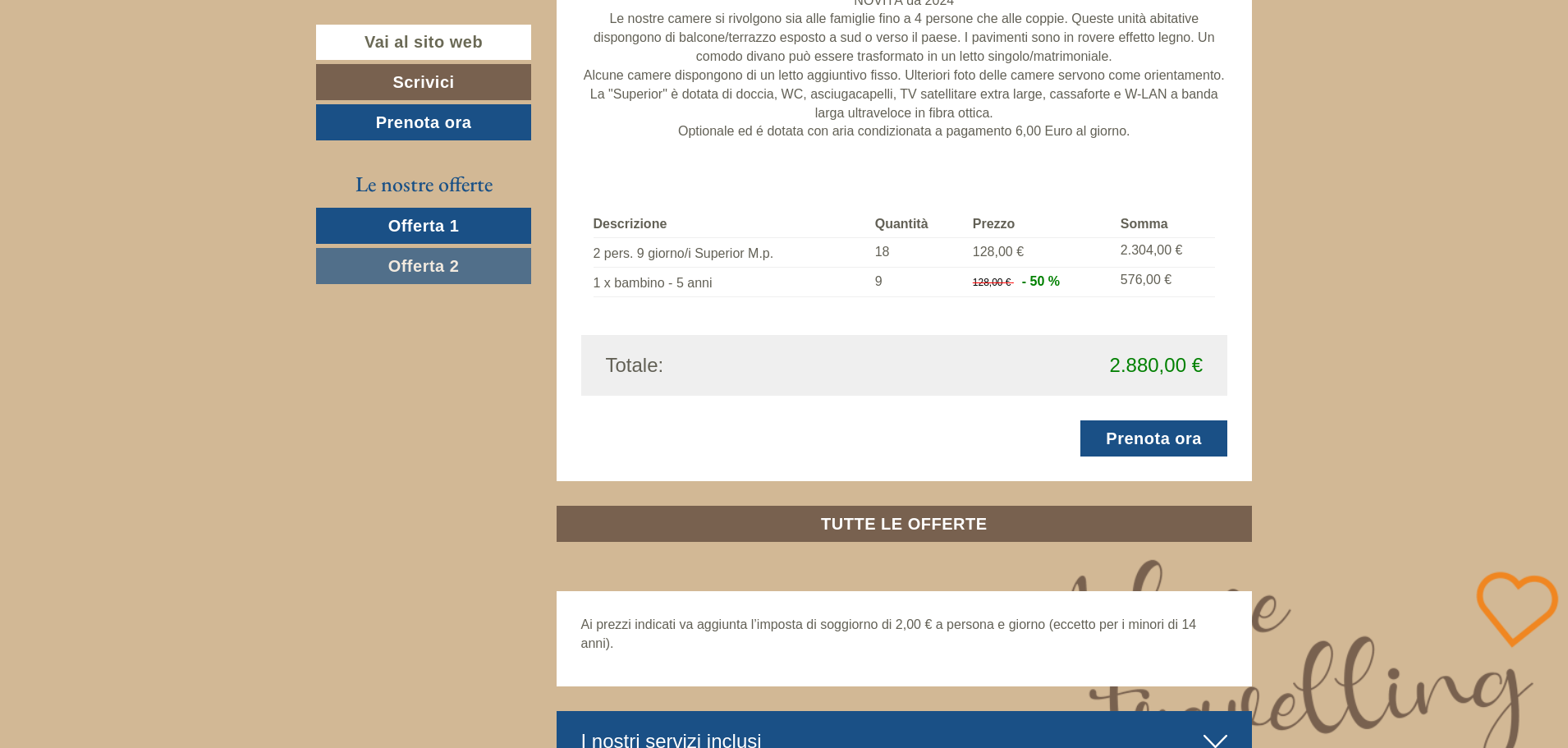
scroll to position [1681, 0]
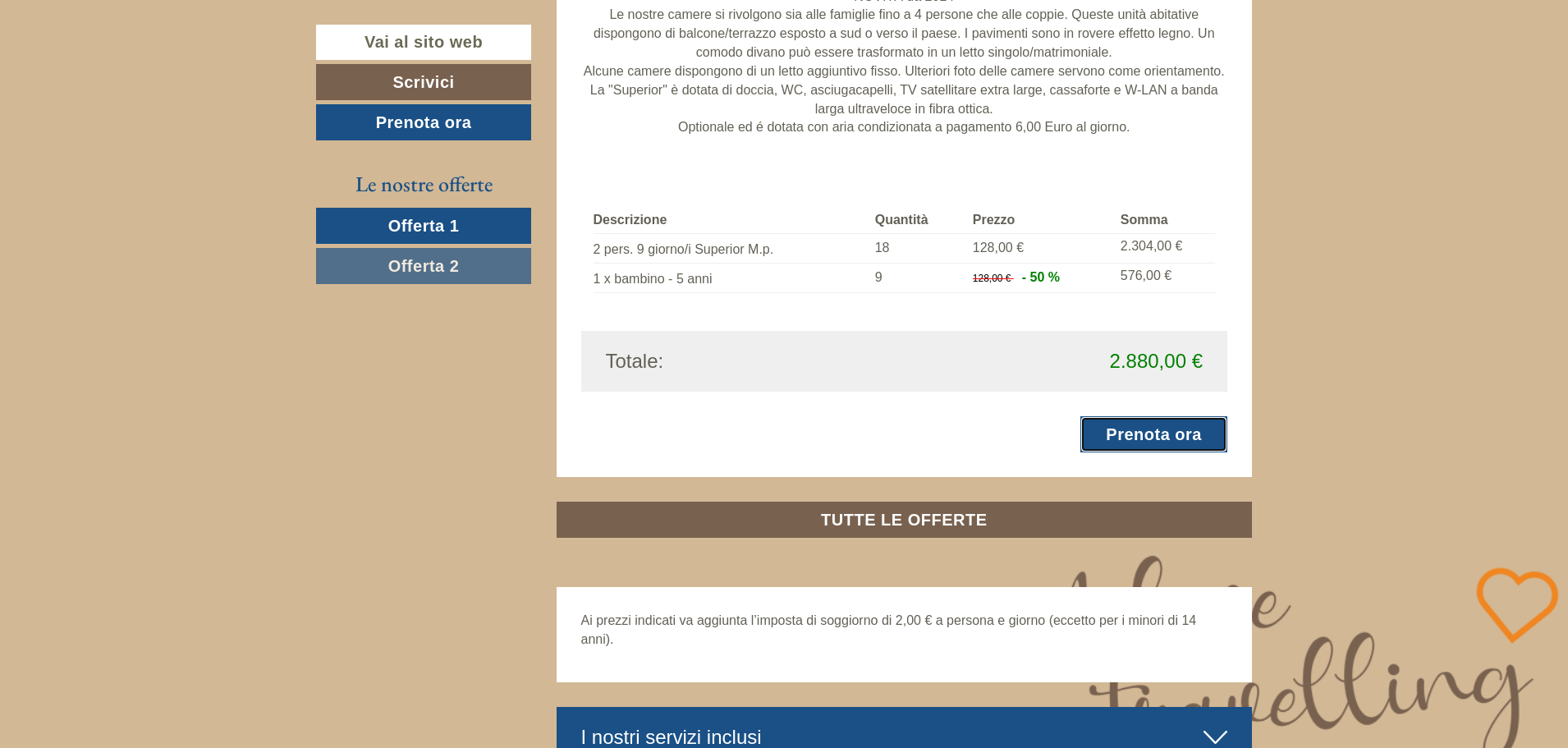
click at [1135, 445] on link "Prenota ora" at bounding box center [1153, 435] width 147 height 36
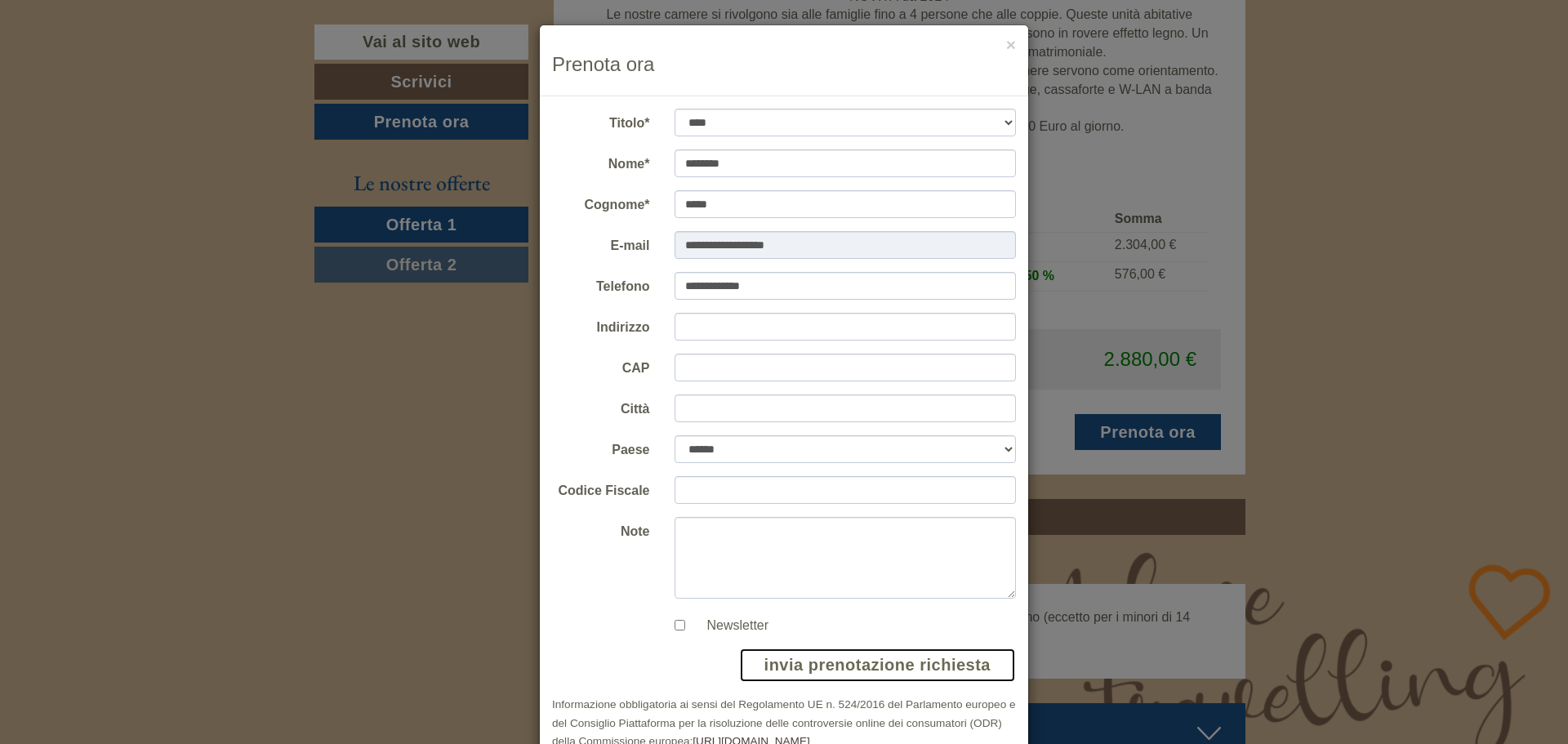
click at [813, 664] on button "invia prenotazione richiesta" at bounding box center [877, 666] width 277 height 35
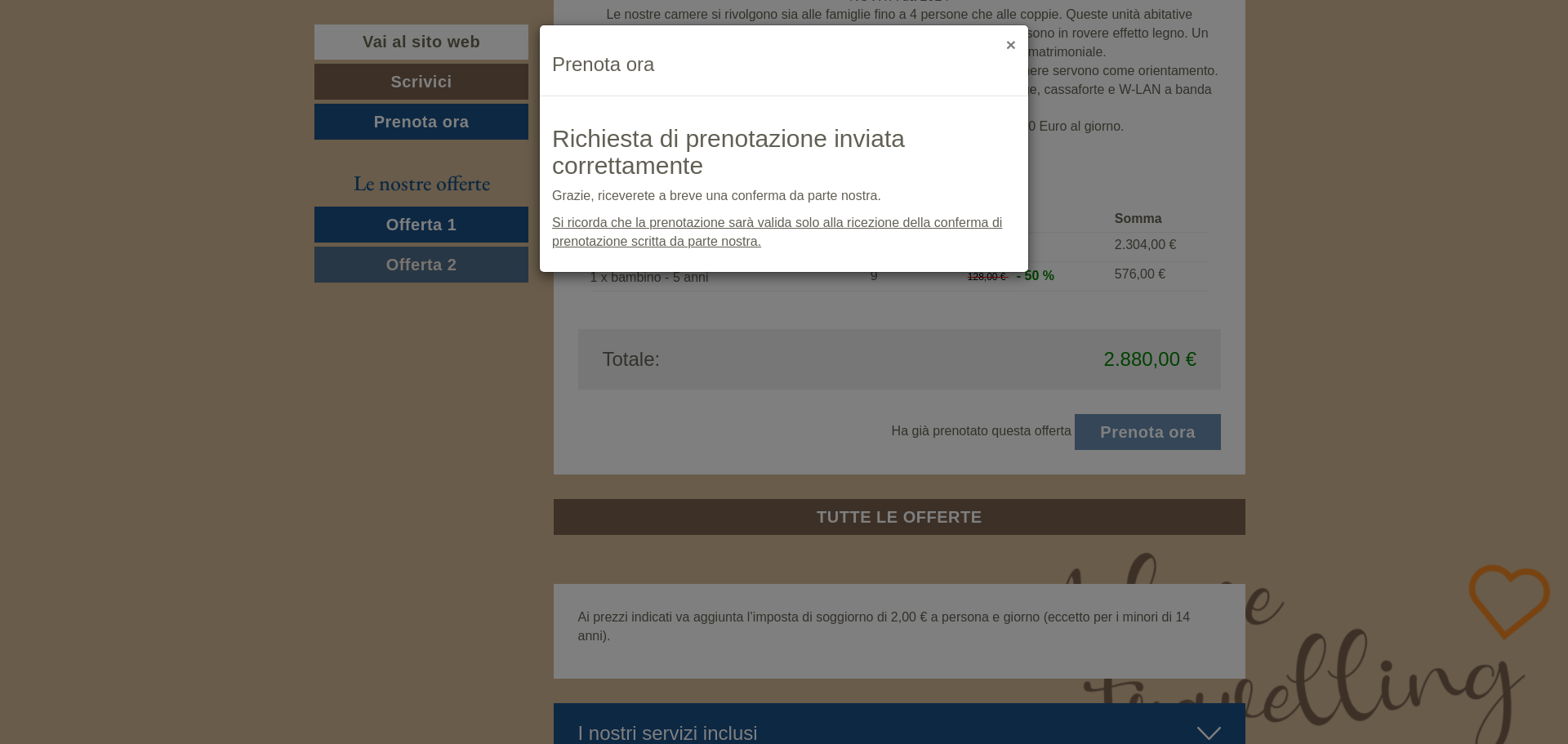
click at [1013, 50] on button "×" at bounding box center [1011, 45] width 10 height 17
